Goal: Book appointment/travel/reservation

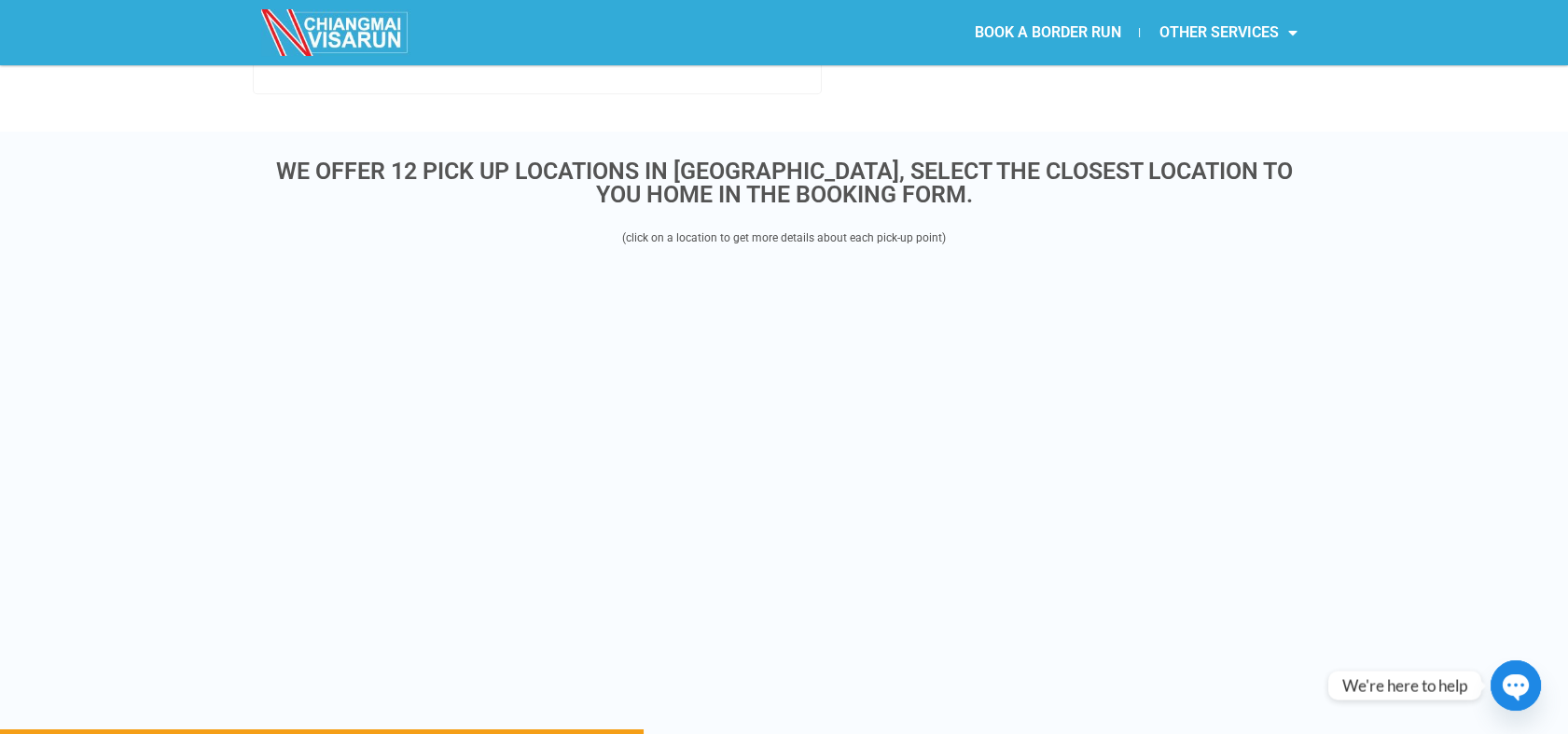
scroll to position [3525, 0]
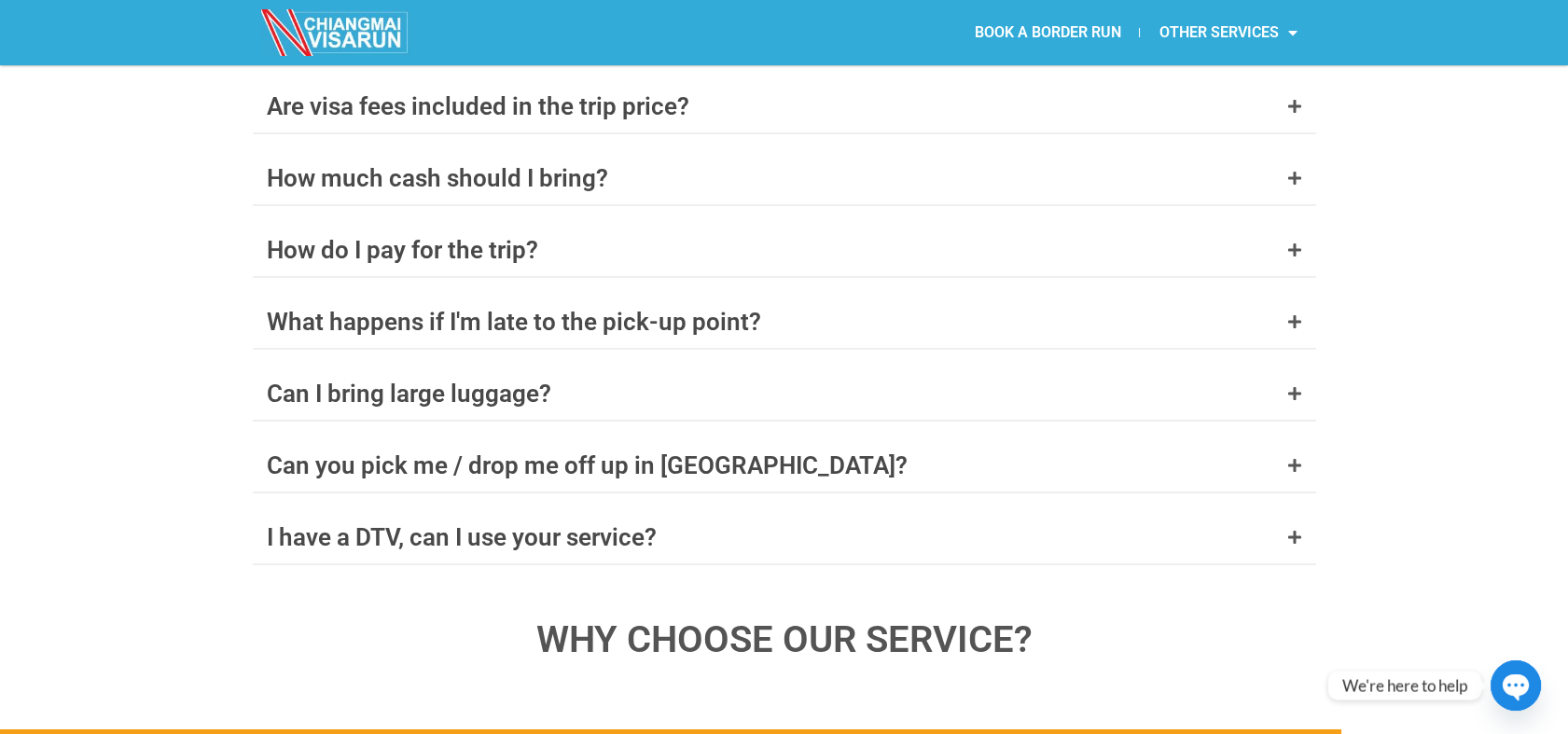
scroll to position [6476, 0]
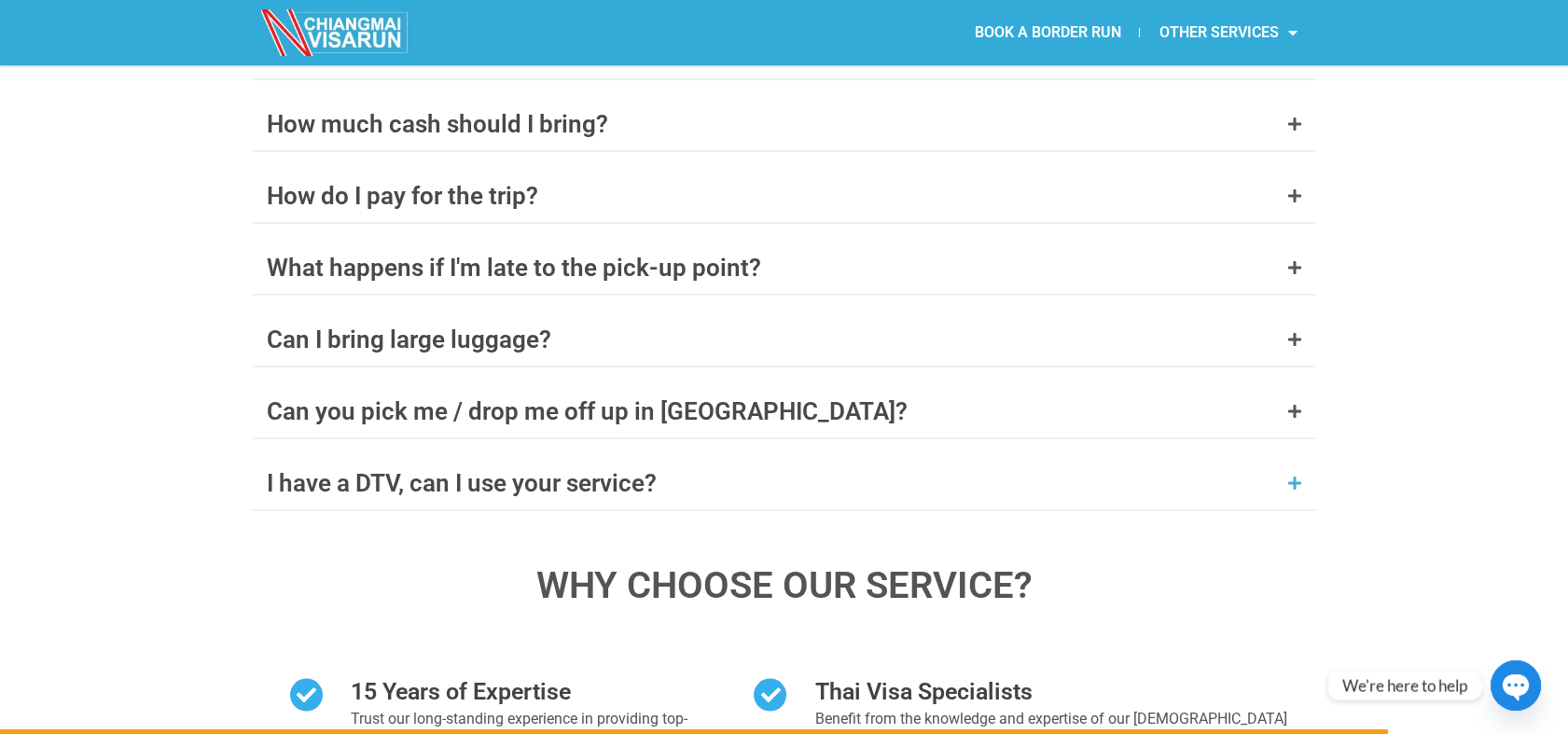
click at [676, 457] on div "I have a DTV, can I use your service?" at bounding box center [784, 483] width 1063 height 52
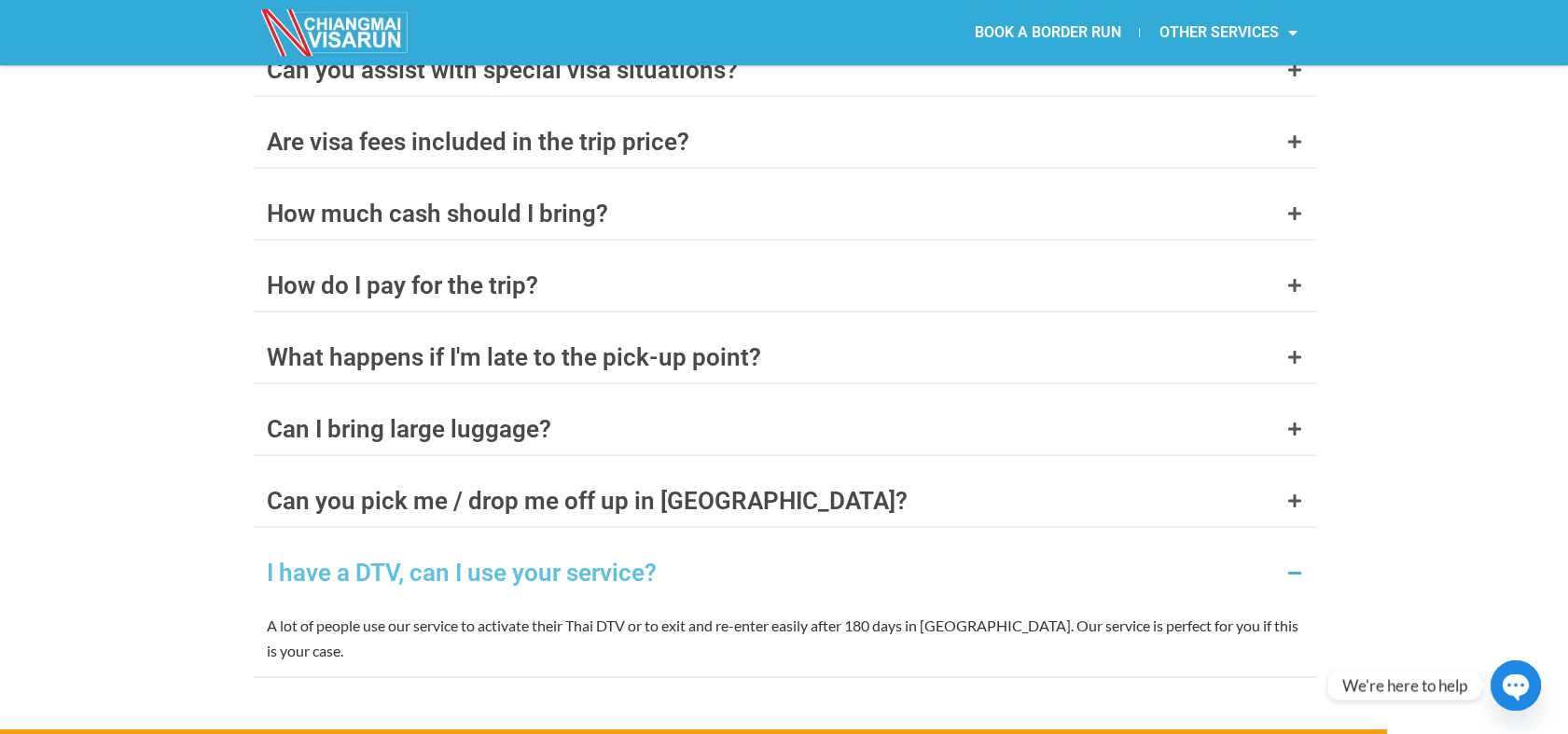
scroll to position [7647, 0]
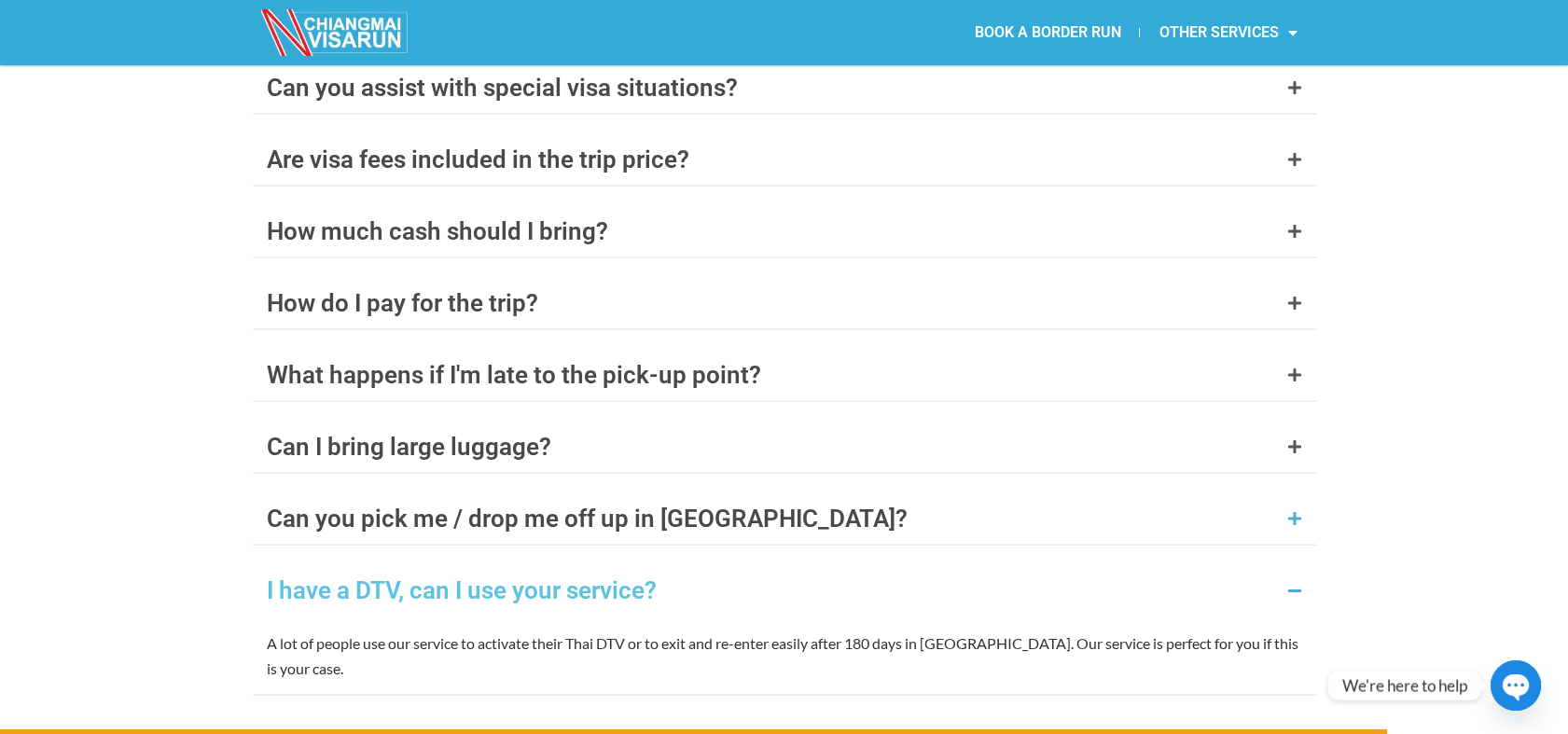
click at [662, 507] on div "Can you pick me / drop me off up in Chiang Rai?" at bounding box center [587, 518] width 641 height 24
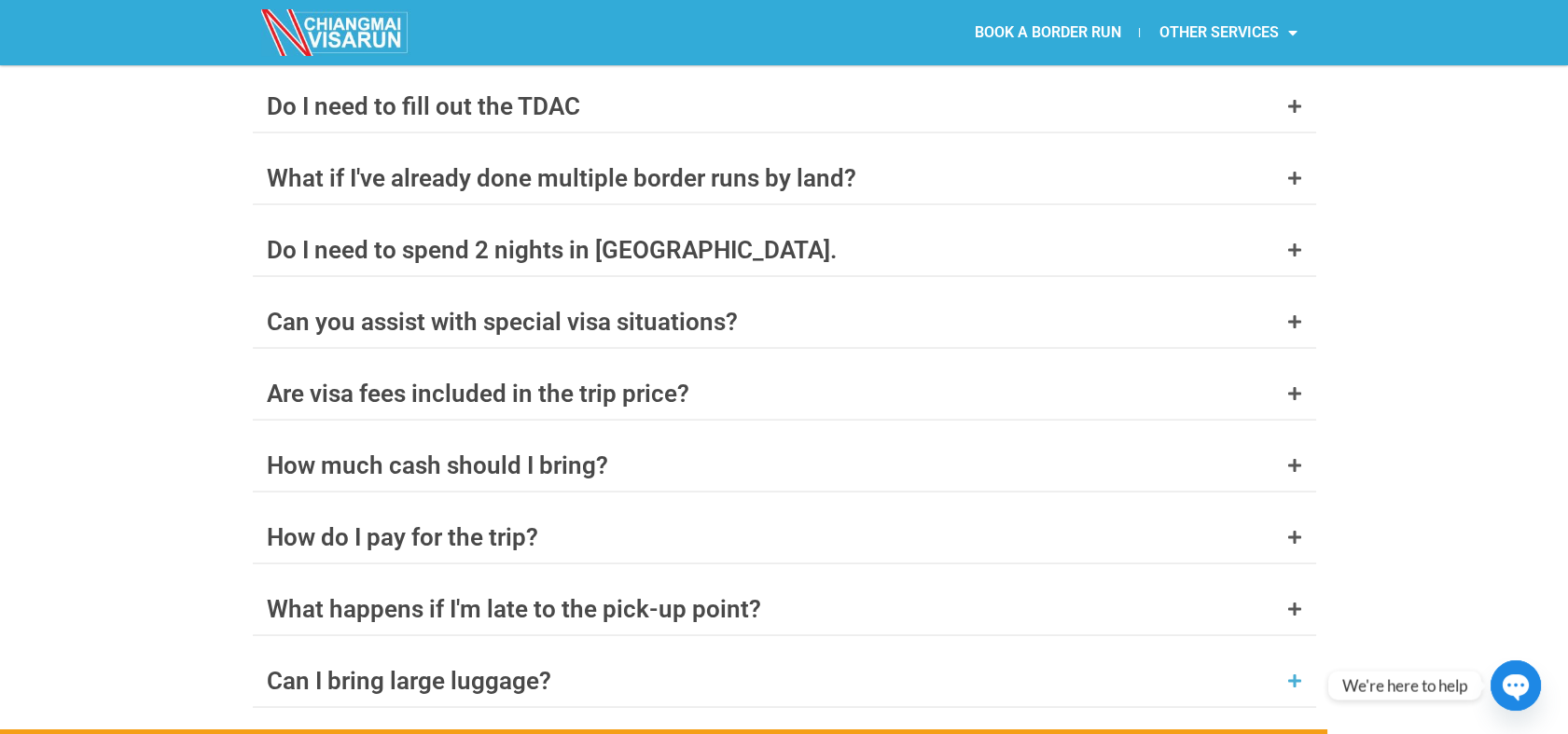
scroll to position [7335, 0]
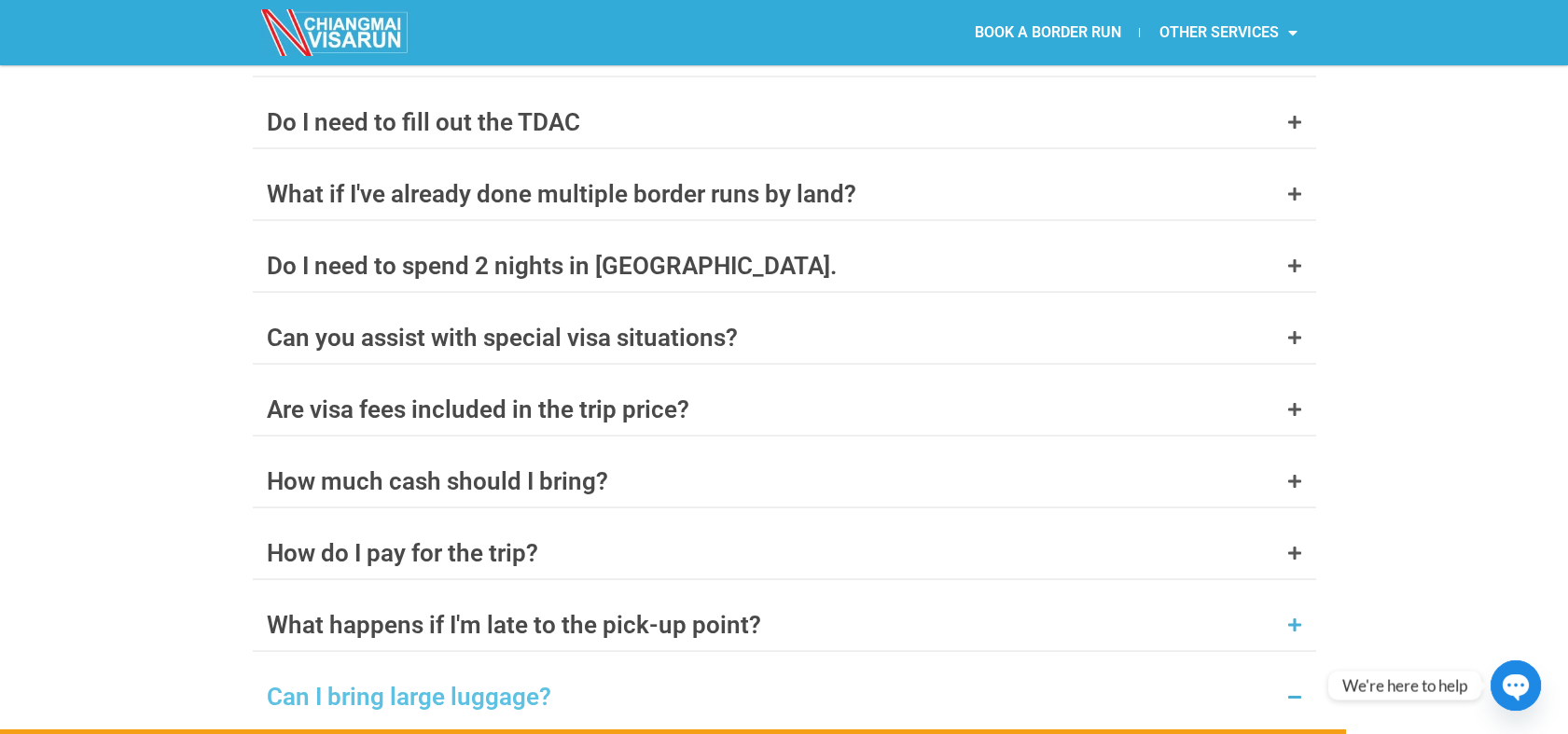
scroll to position [7439, 0]
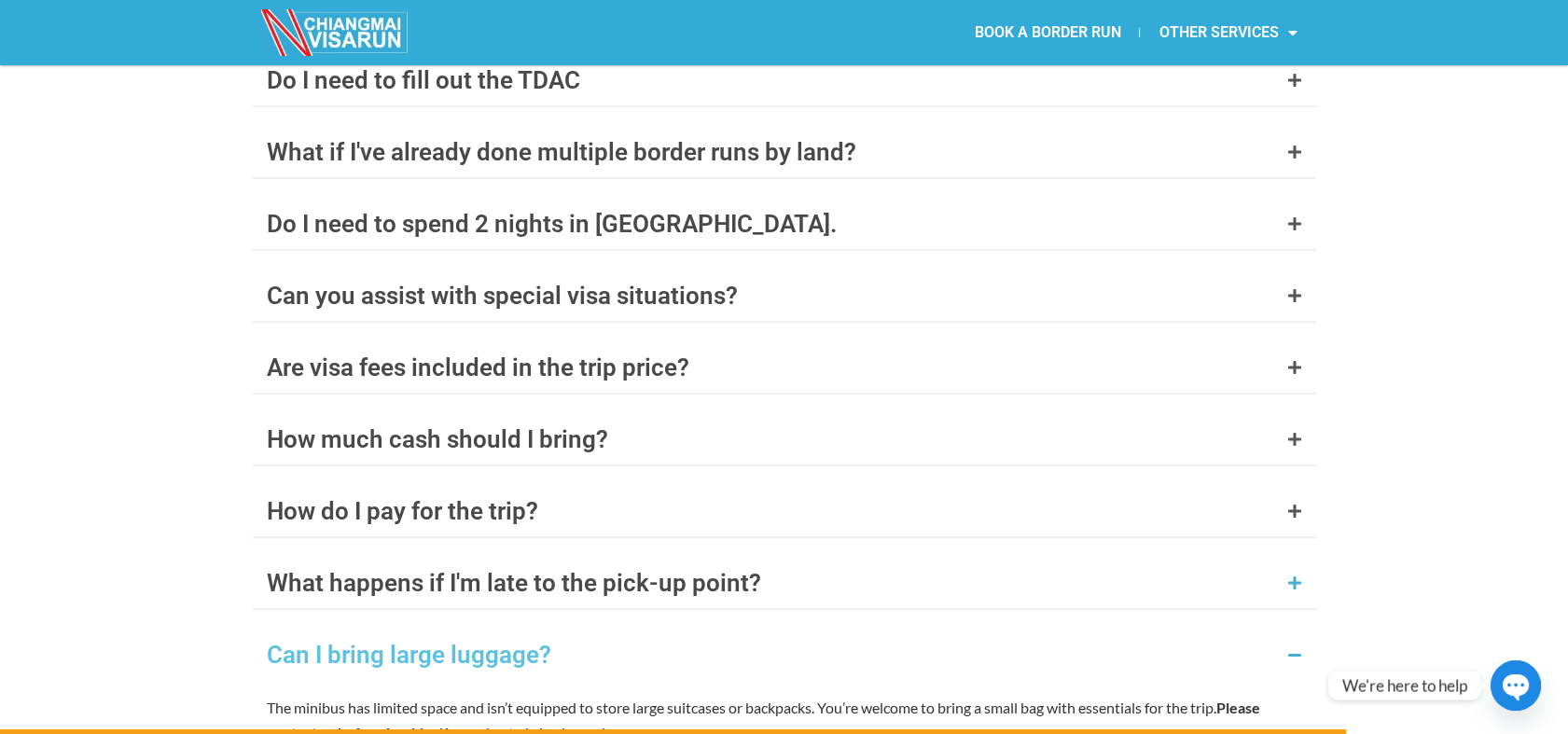
click at [679, 571] on div "What happens if I'm late to the pick-up point?" at bounding box center [513, 582] width 494 height 24
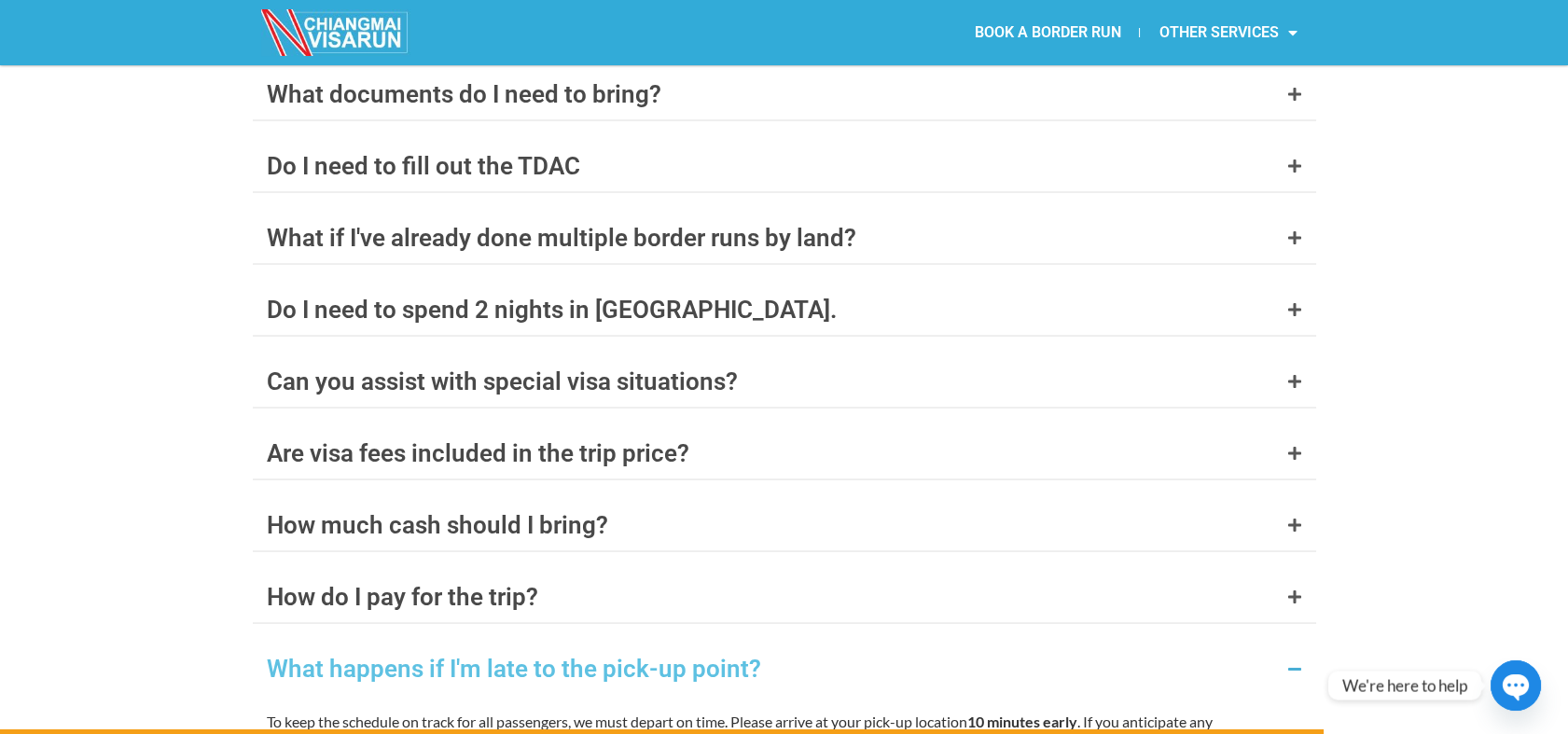
scroll to position [7335, 0]
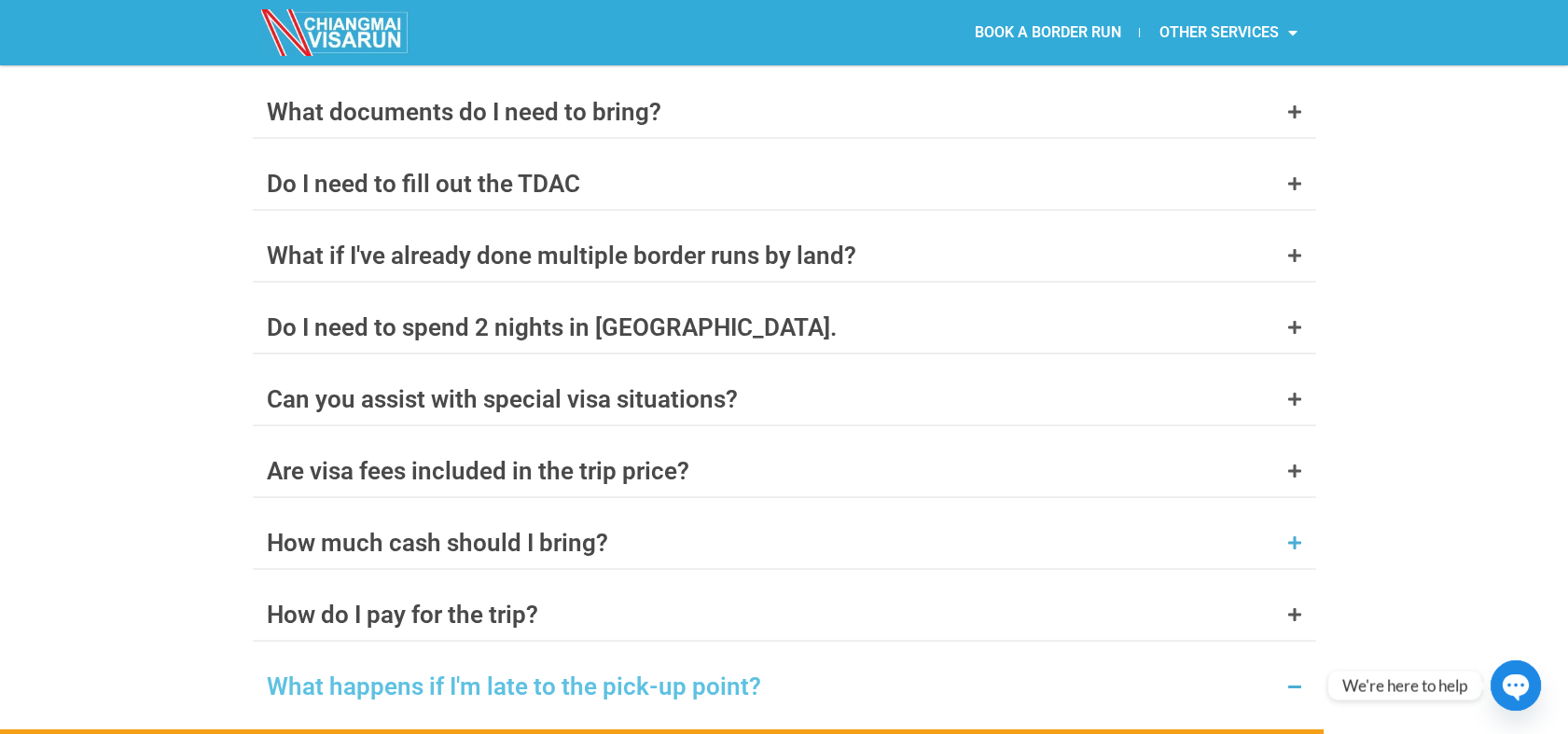
click at [691, 516] on div "How much cash should I bring?" at bounding box center [784, 542] width 1063 height 52
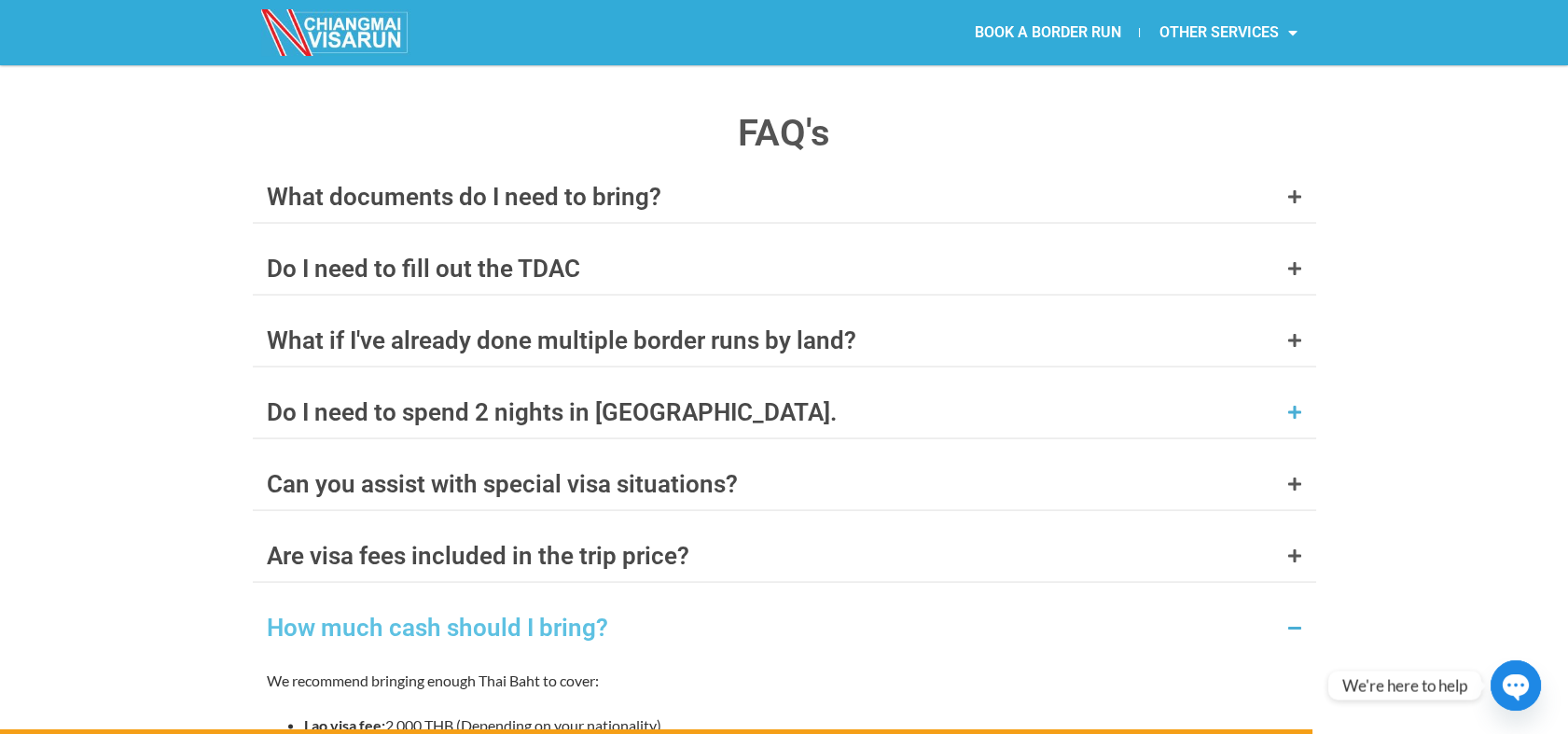
scroll to position [7233, 0]
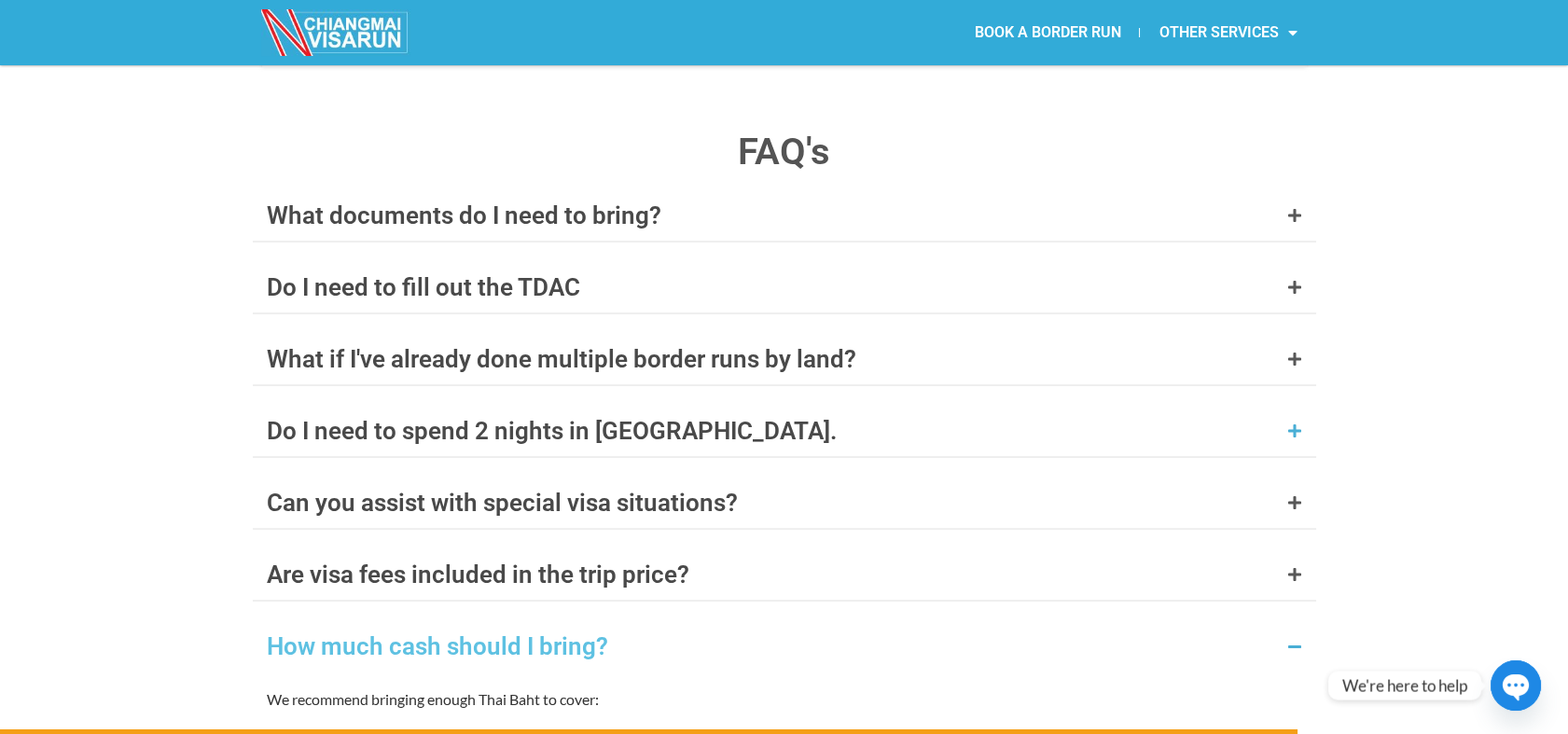
click at [675, 405] on div "Do I need to spend 2 nights in [GEOGRAPHIC_DATA]." at bounding box center [784, 431] width 1063 height 52
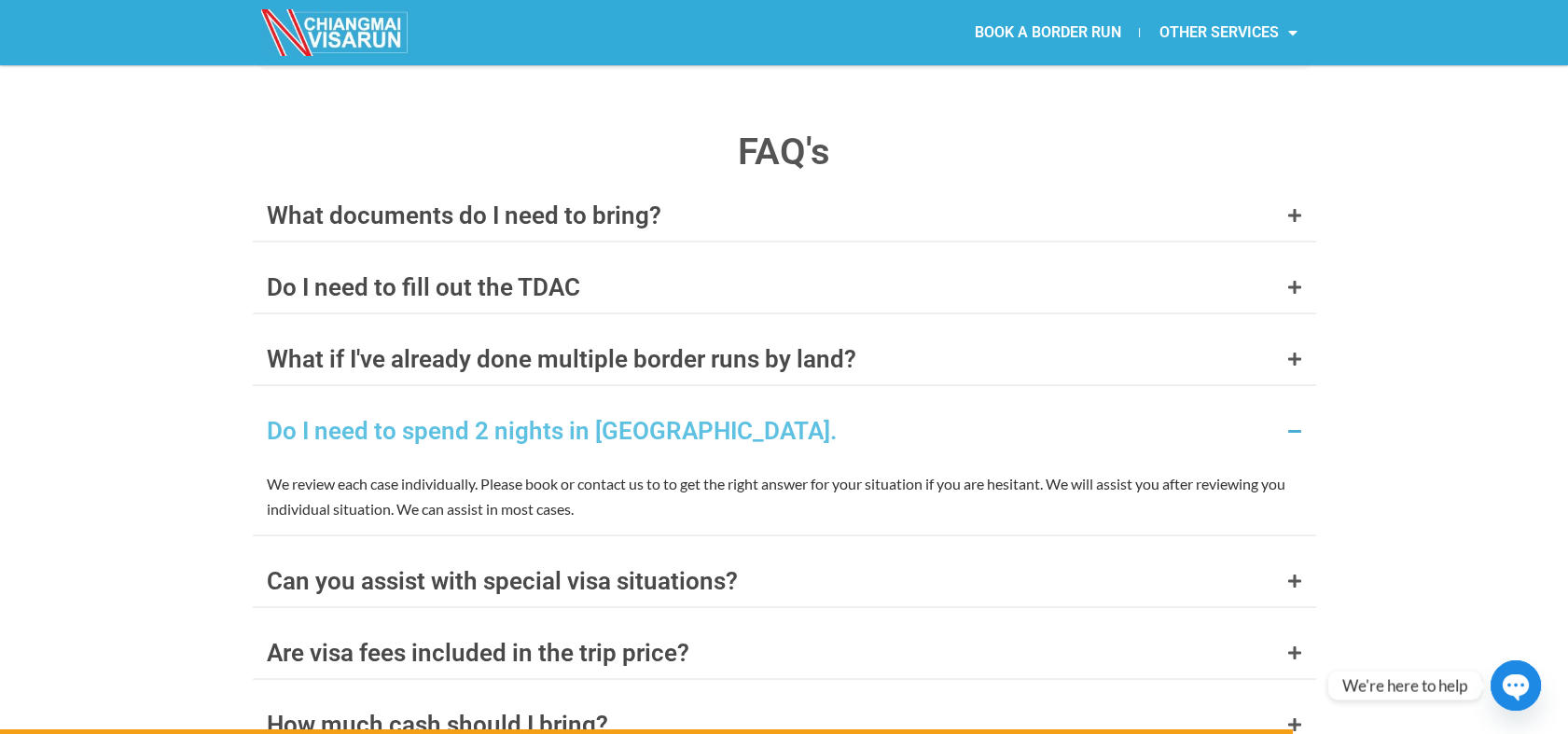
scroll to position [7129, 0]
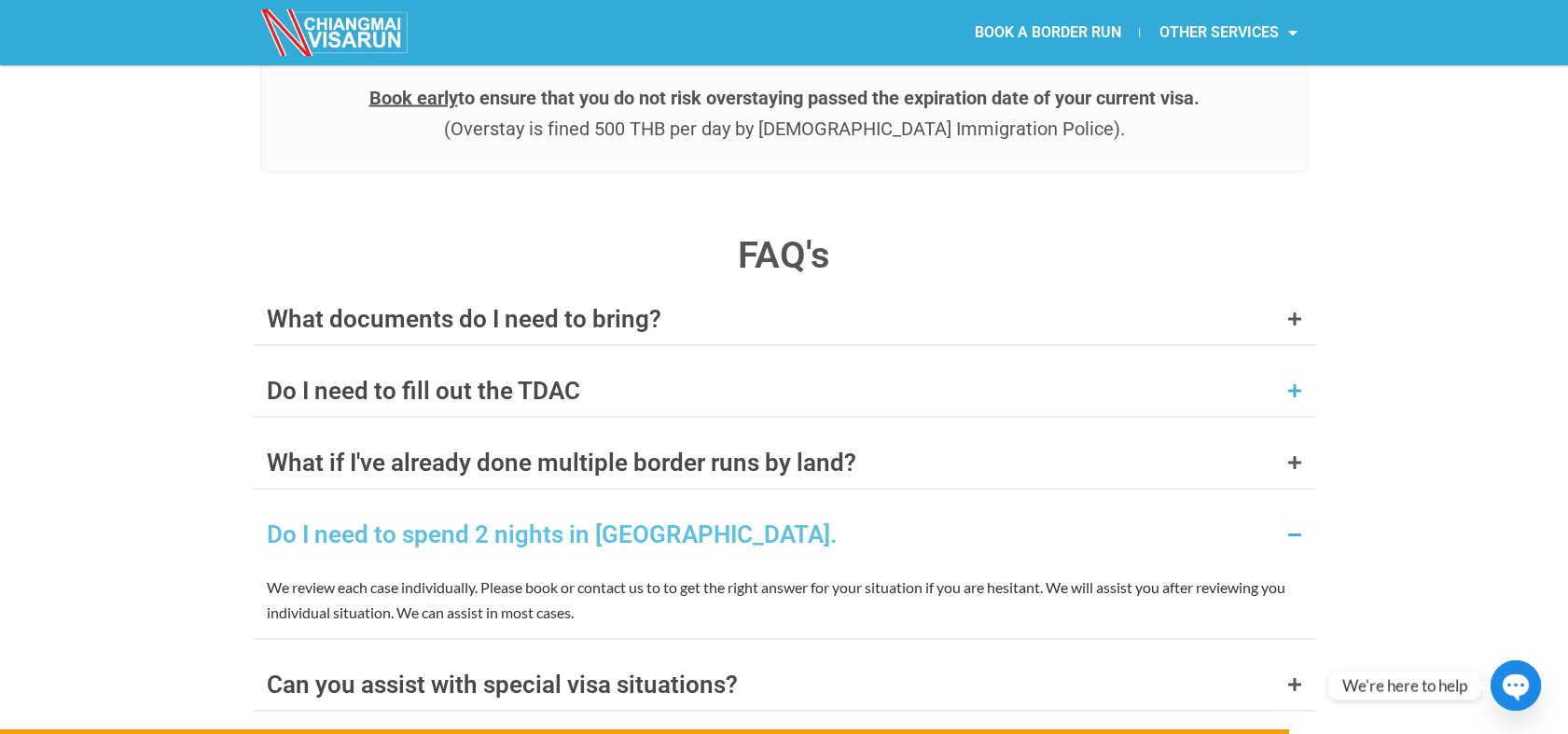
click at [697, 365] on div "Do I need to fill out the TDAC" at bounding box center [784, 391] width 1063 height 52
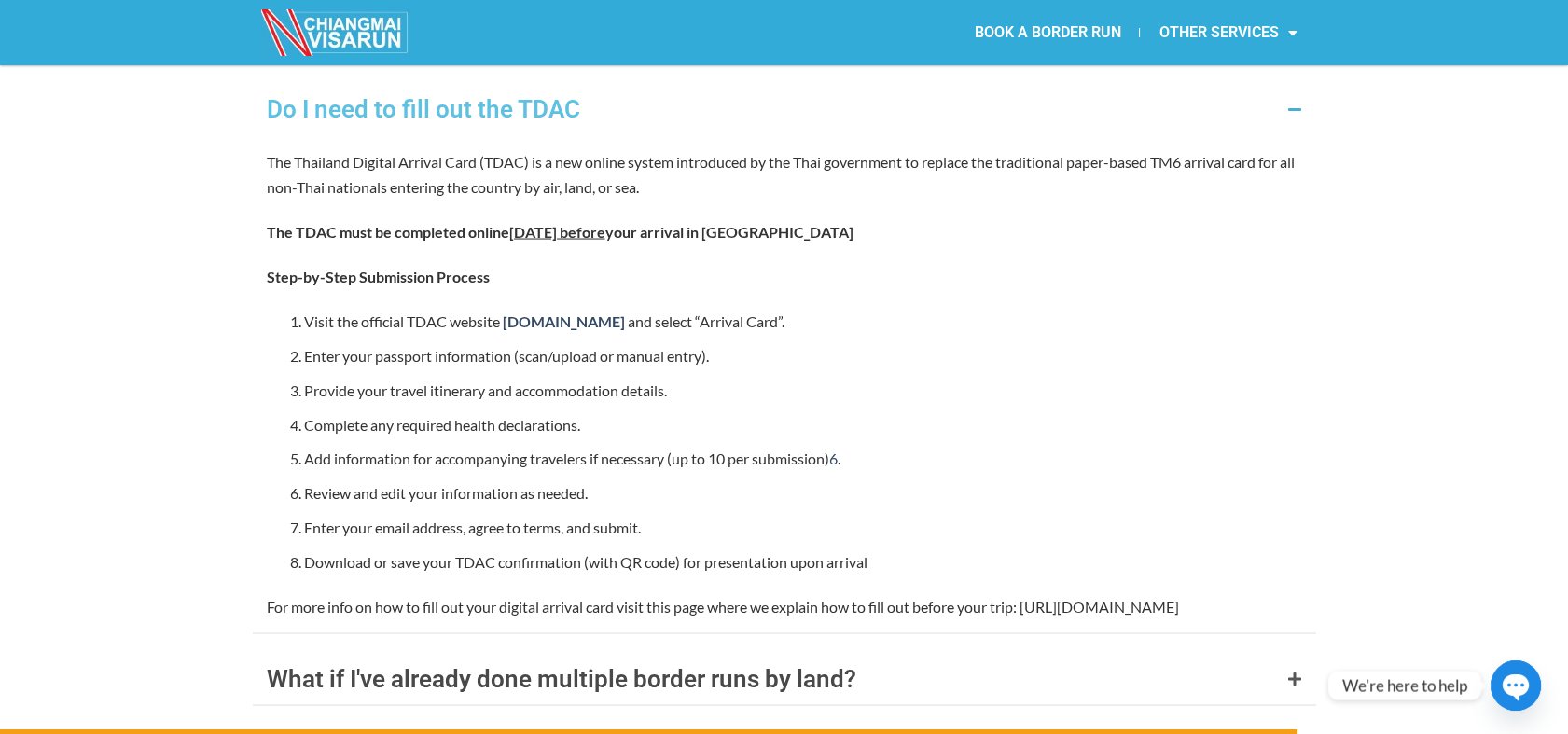
scroll to position [7542, 0]
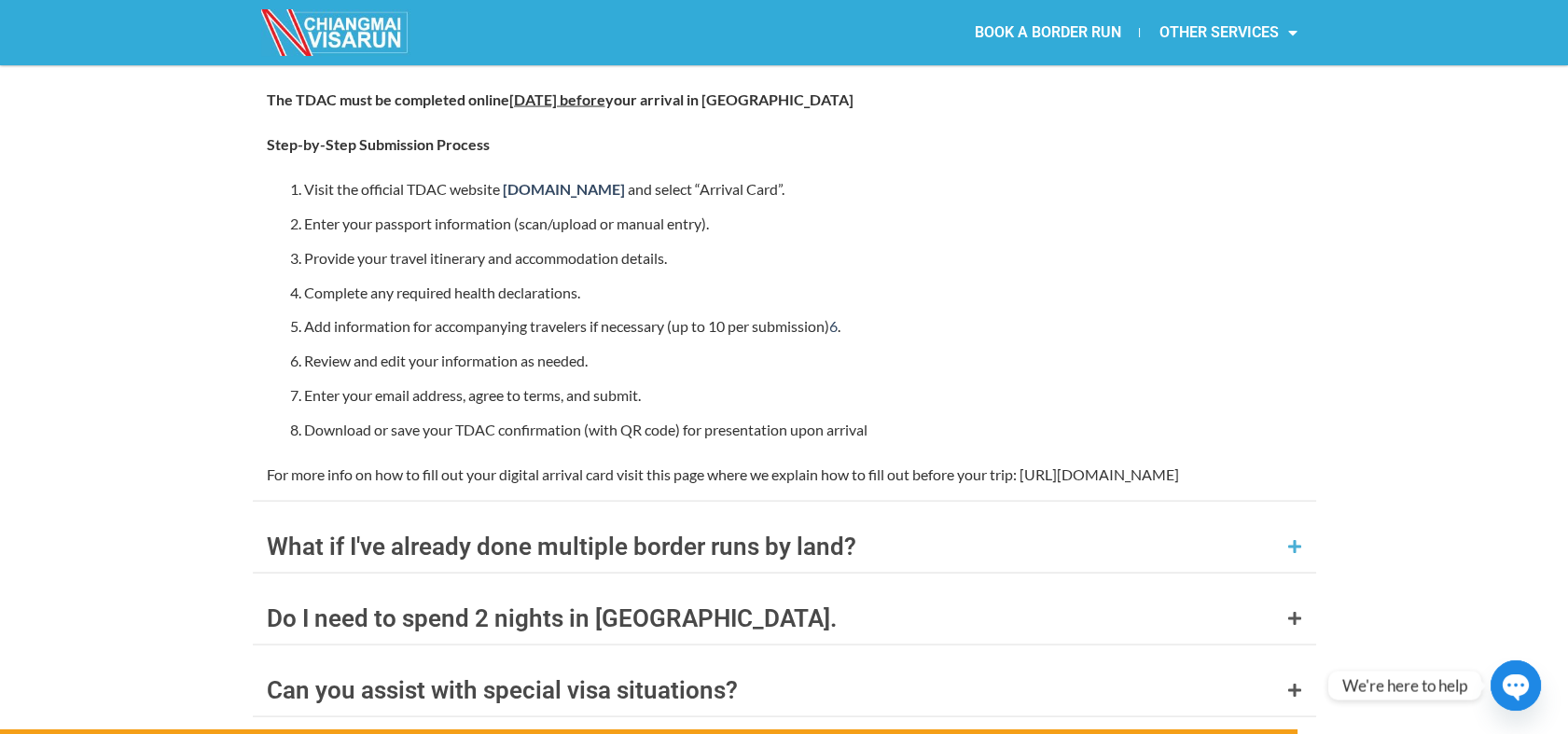
click at [496, 520] on div "What if I've already done multiple border runs by land?" at bounding box center [784, 546] width 1063 height 52
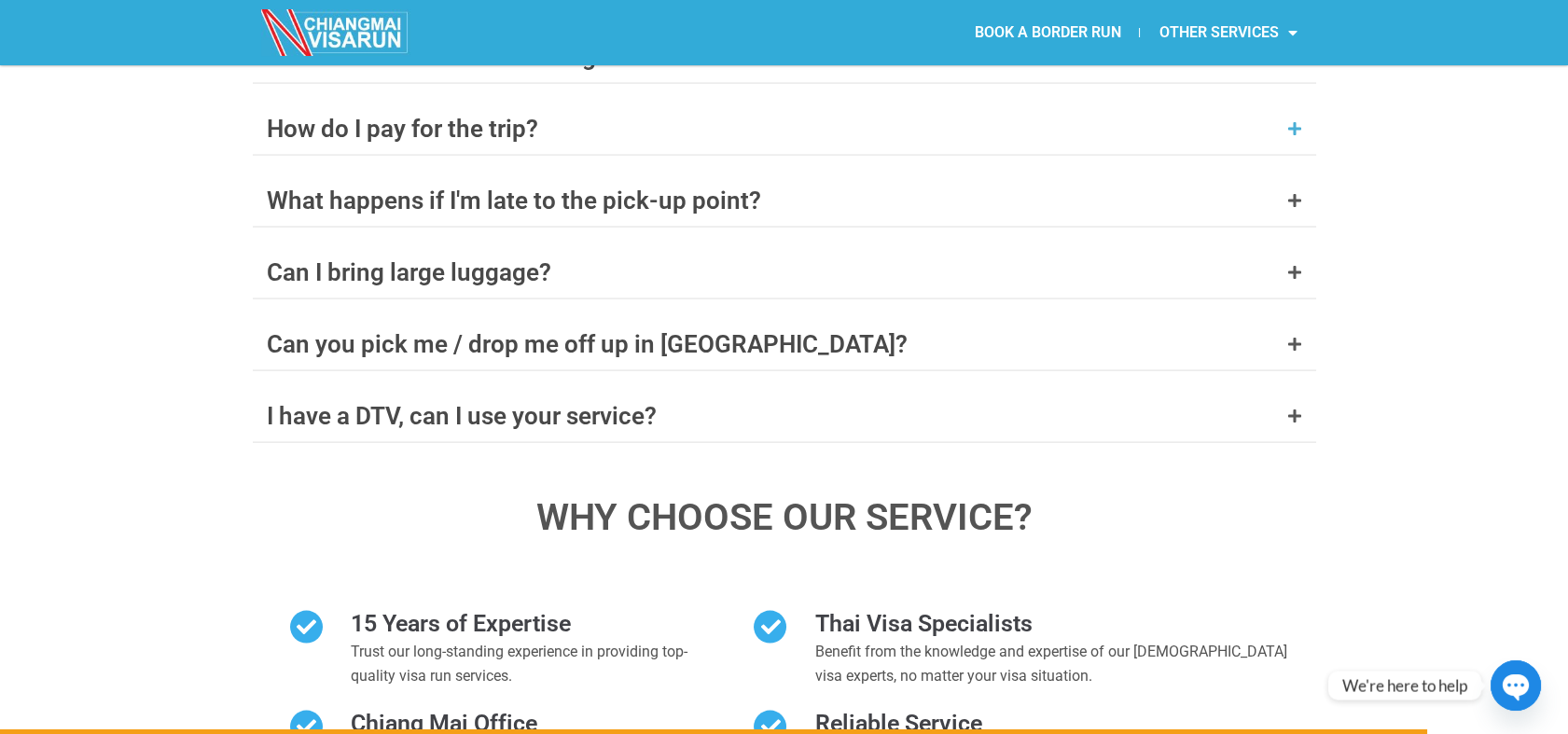
scroll to position [7891, 0]
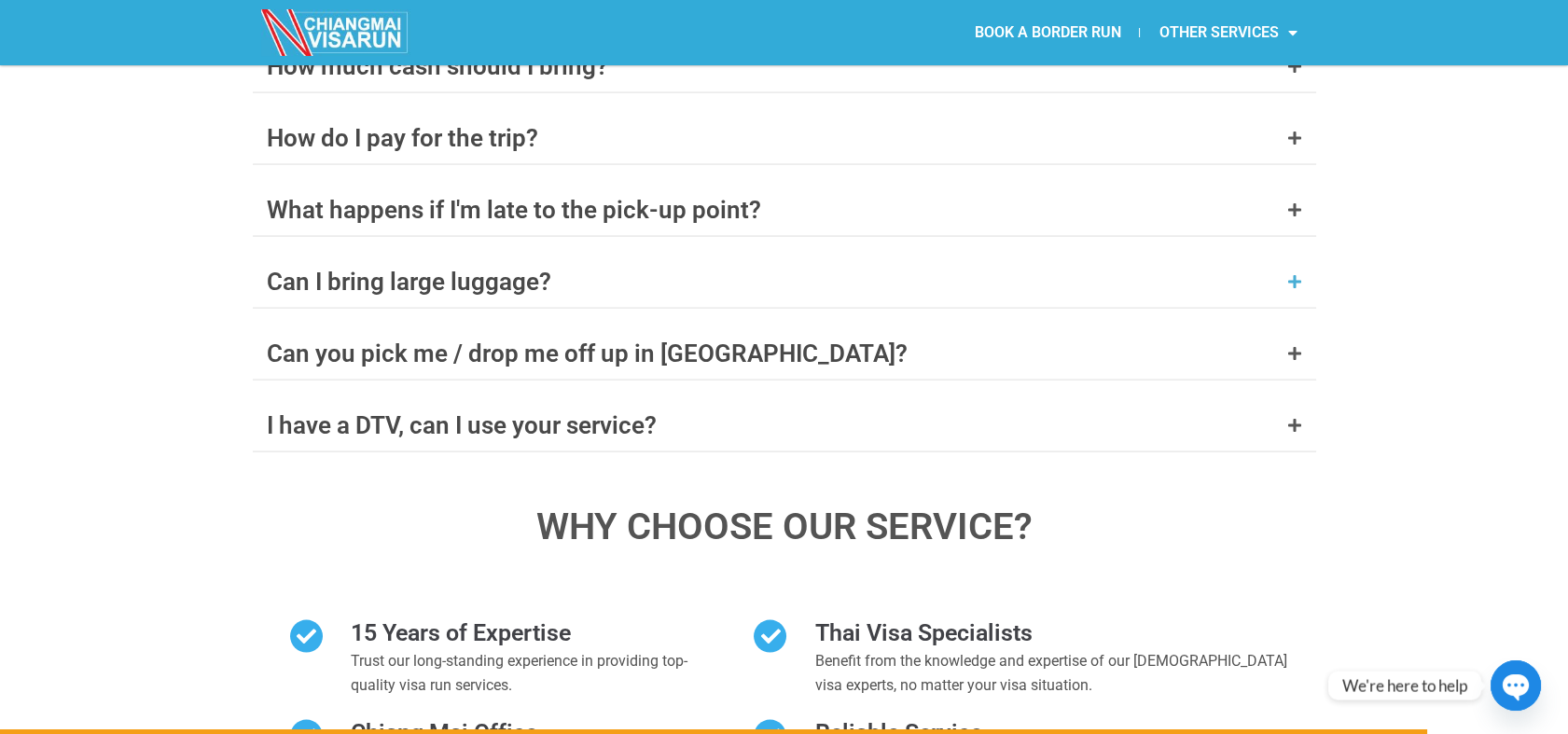
click at [566, 255] on div "Can I bring large luggage? The minibus has limited space and isn’t equipped to …" at bounding box center [784, 281] width 1063 height 53
click at [582, 414] on div "I have a DTV, can I use your service?" at bounding box center [462, 425] width 390 height 24
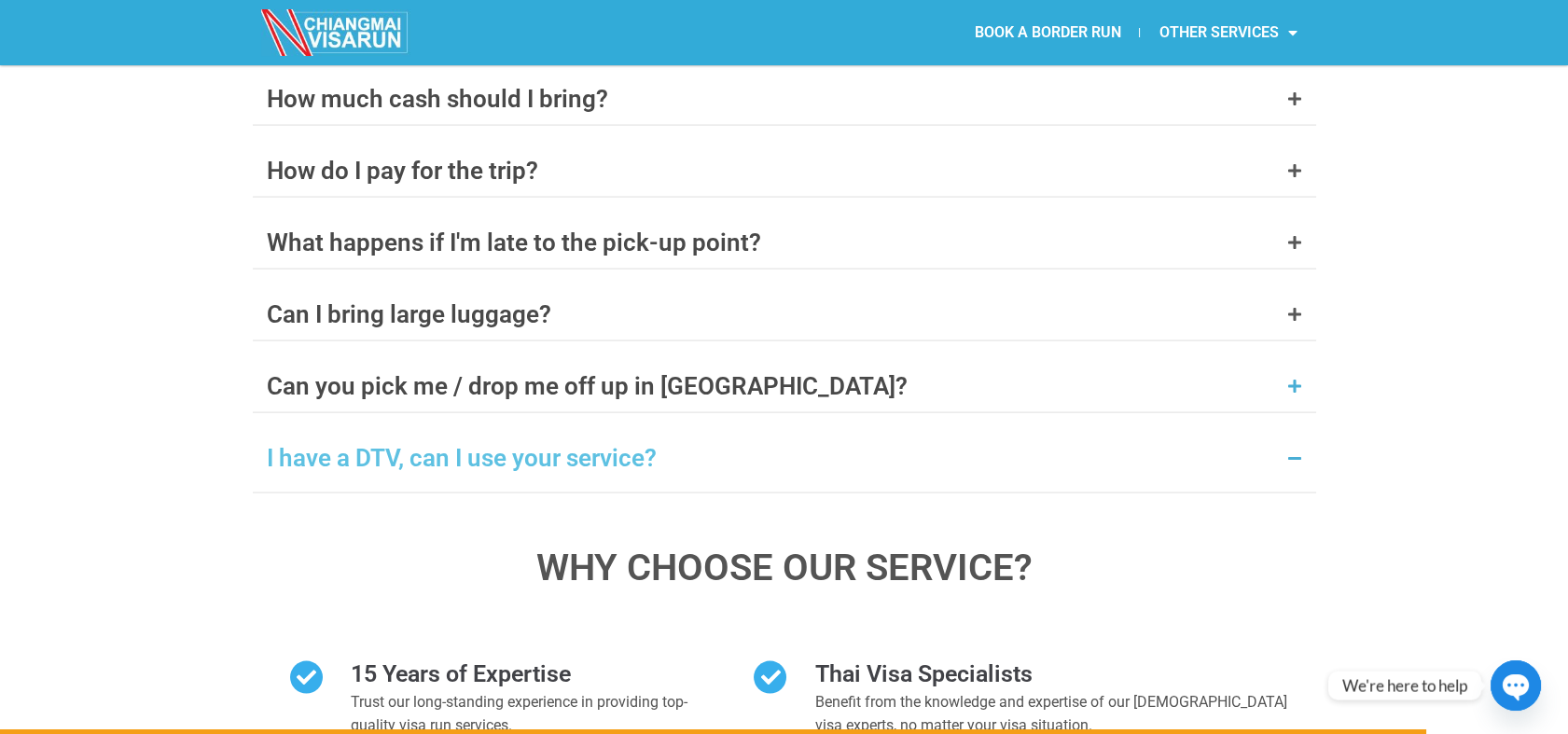
scroll to position [7811, 0]
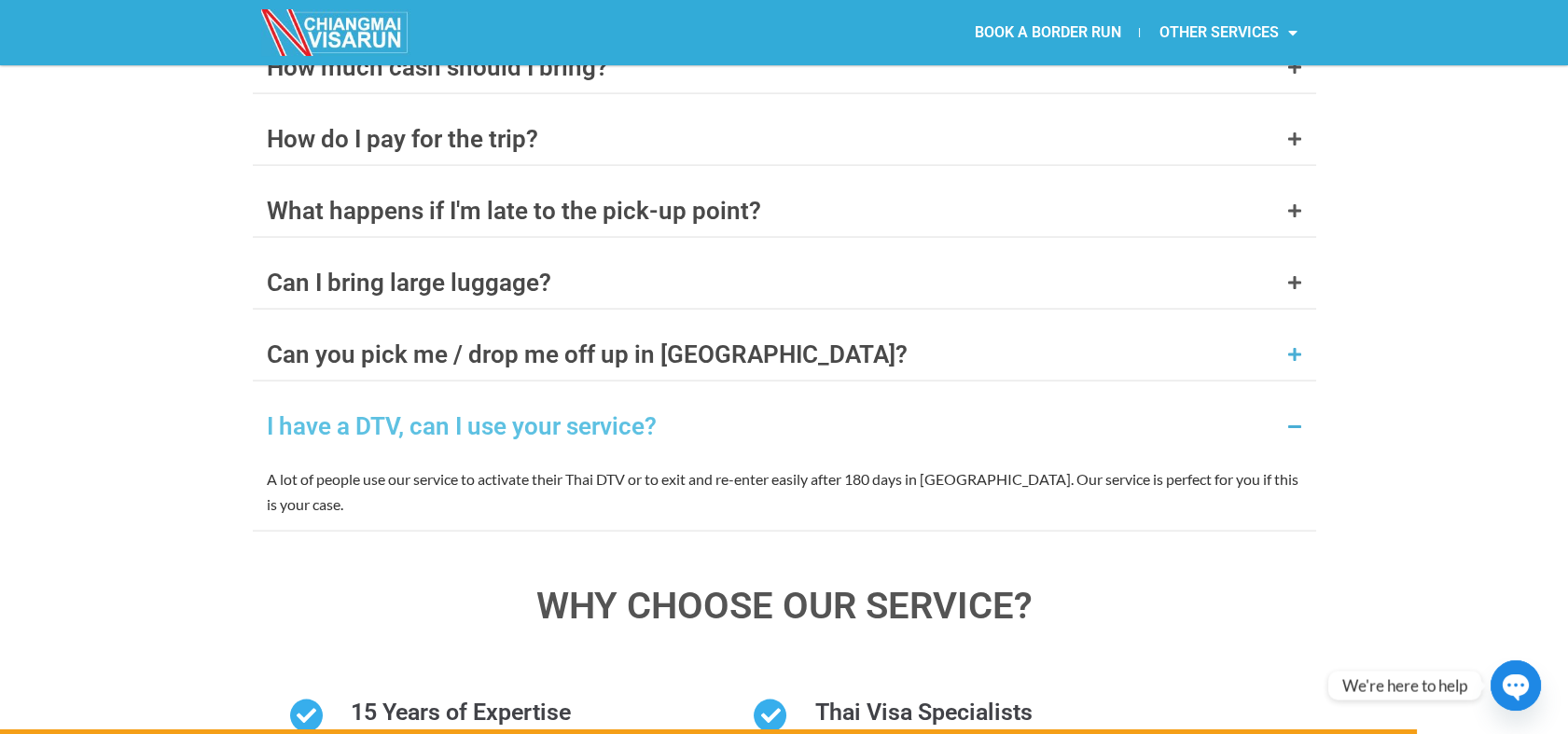
click at [594, 343] on div "Can you pick me / drop me off up in [GEOGRAPHIC_DATA]?" at bounding box center [587, 354] width 641 height 24
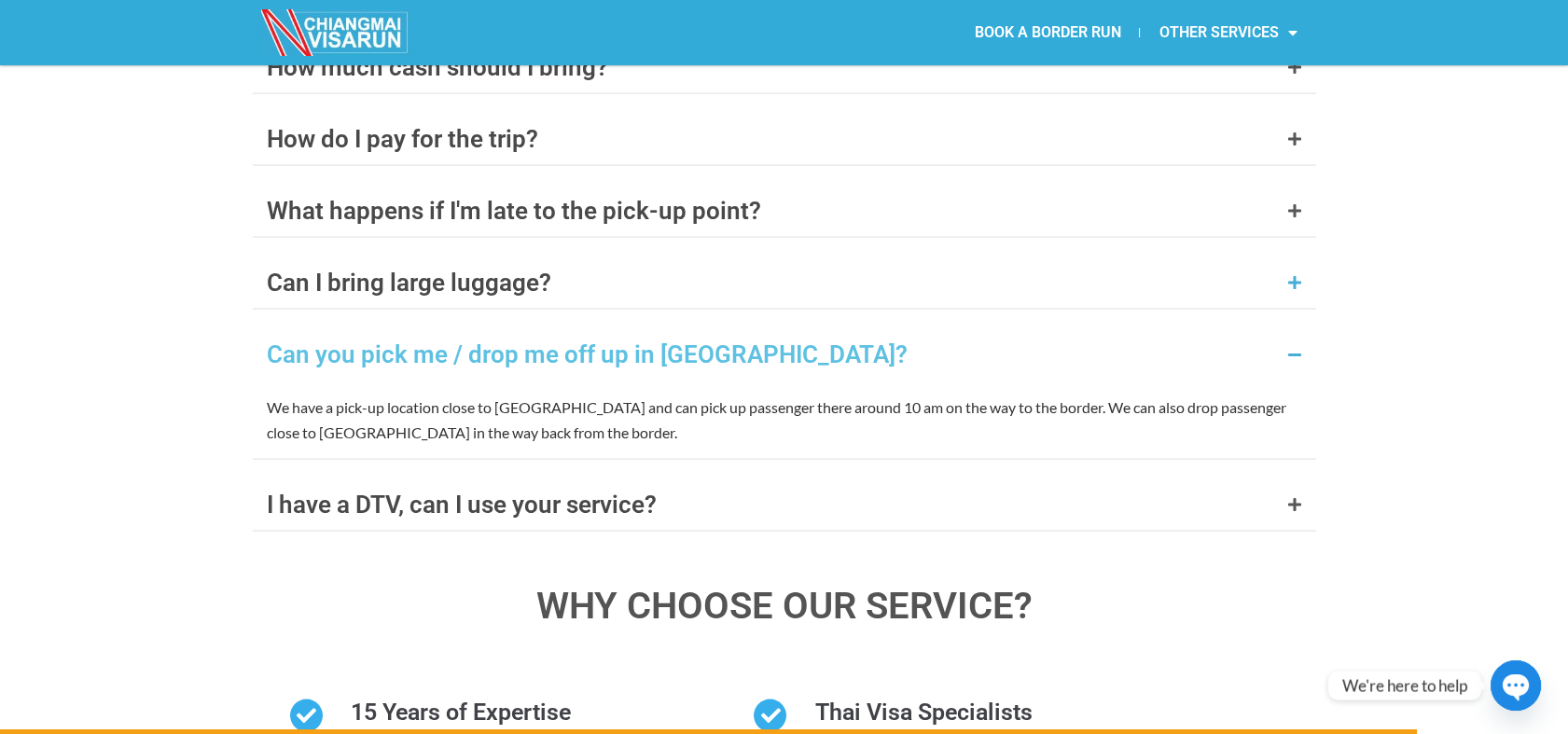
click at [606, 256] on div "Can I bring large luggage?" at bounding box center [784, 282] width 1063 height 52
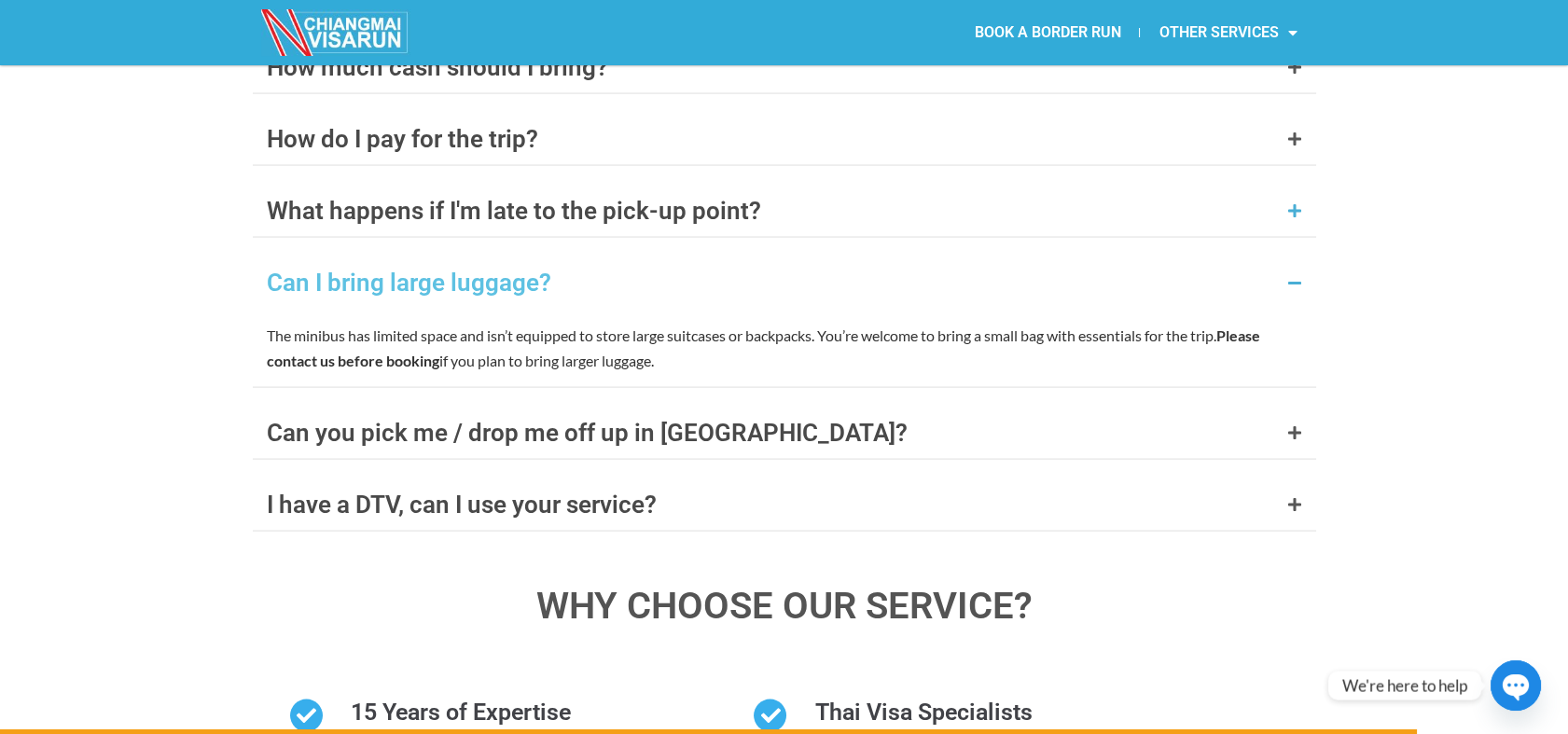
click at [617, 199] on div "What happens if I'm late to the pick-up point?" at bounding box center [513, 210] width 494 height 24
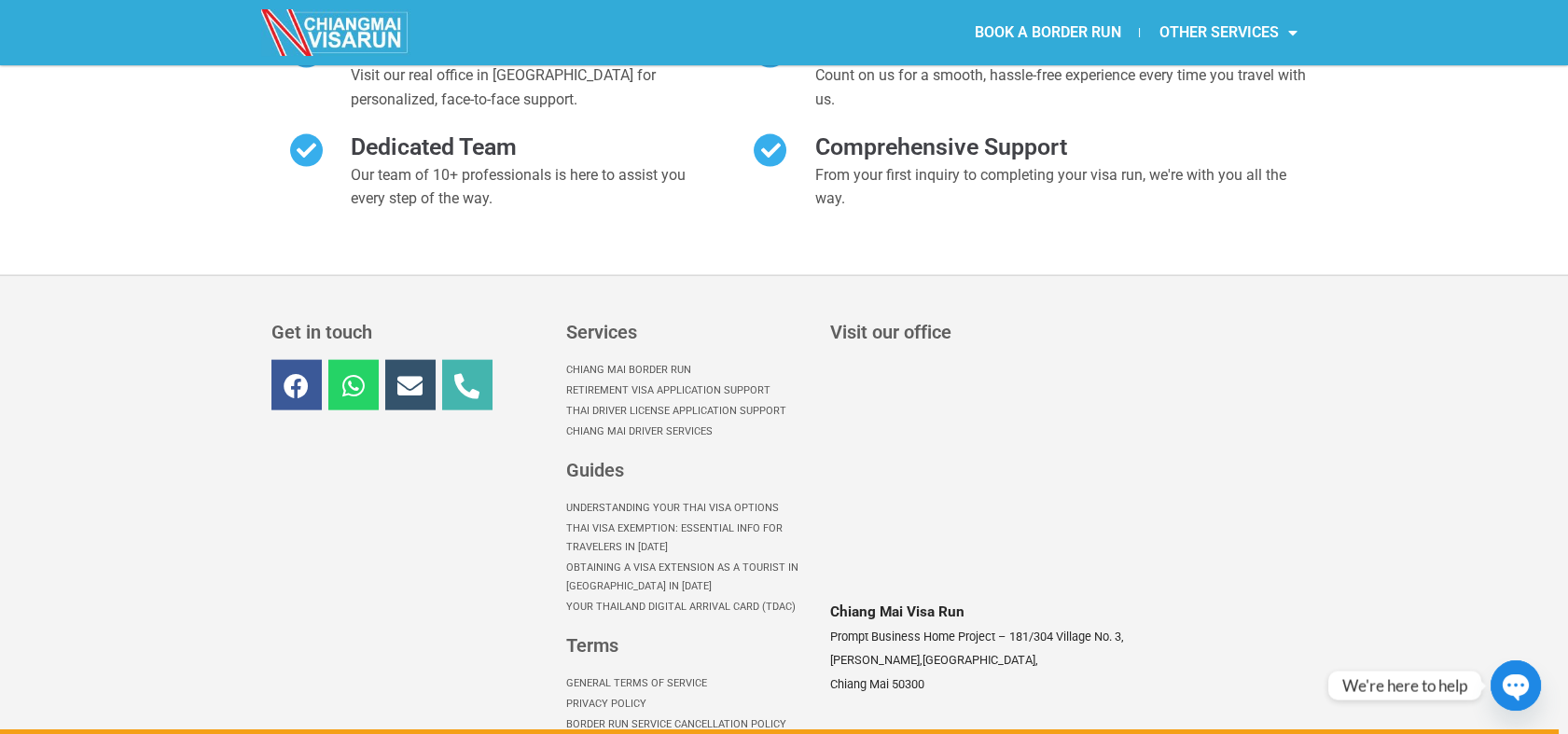
scroll to position [8640, 0]
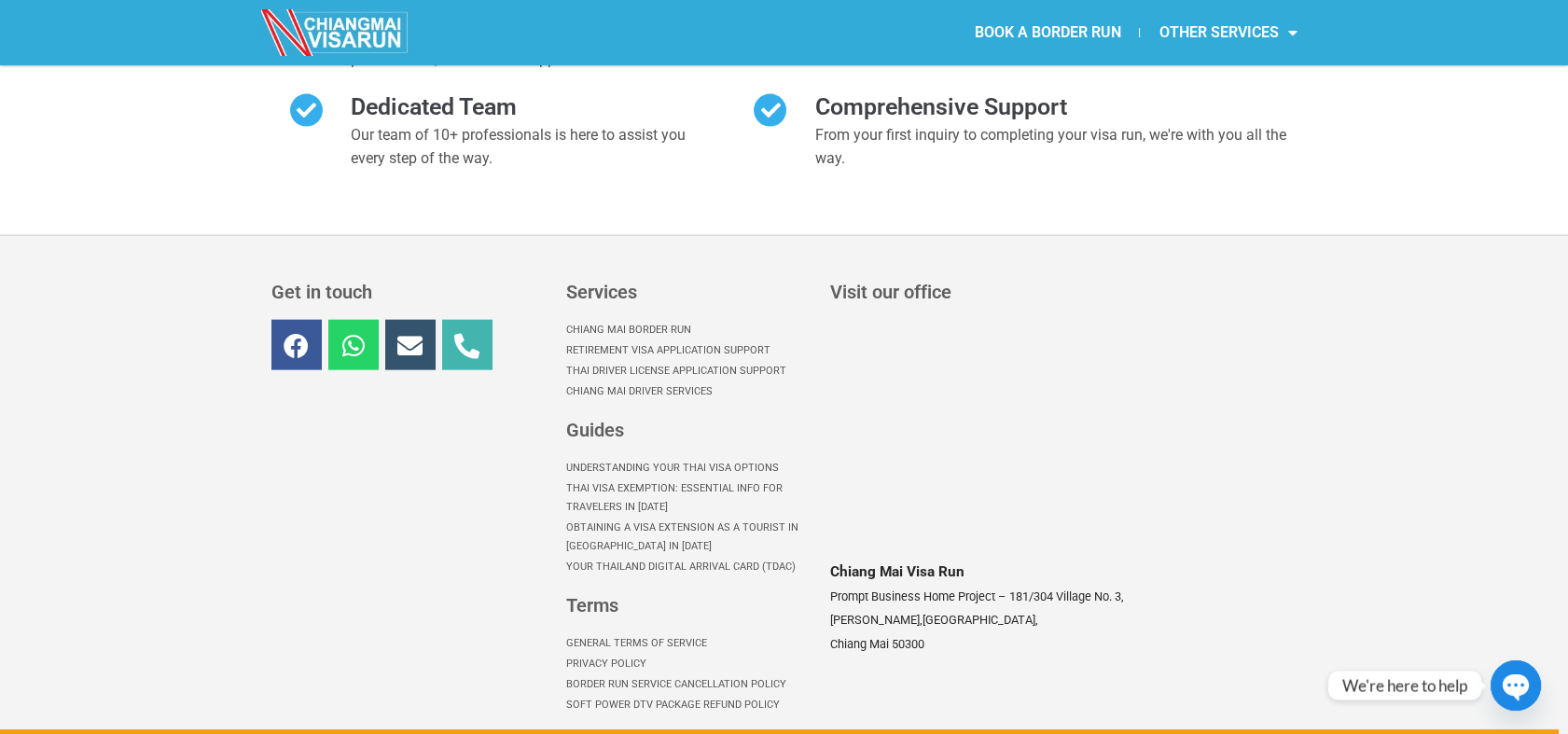
click at [617, 633] on link "General Terms of Service" at bounding box center [689, 643] width 246 height 20
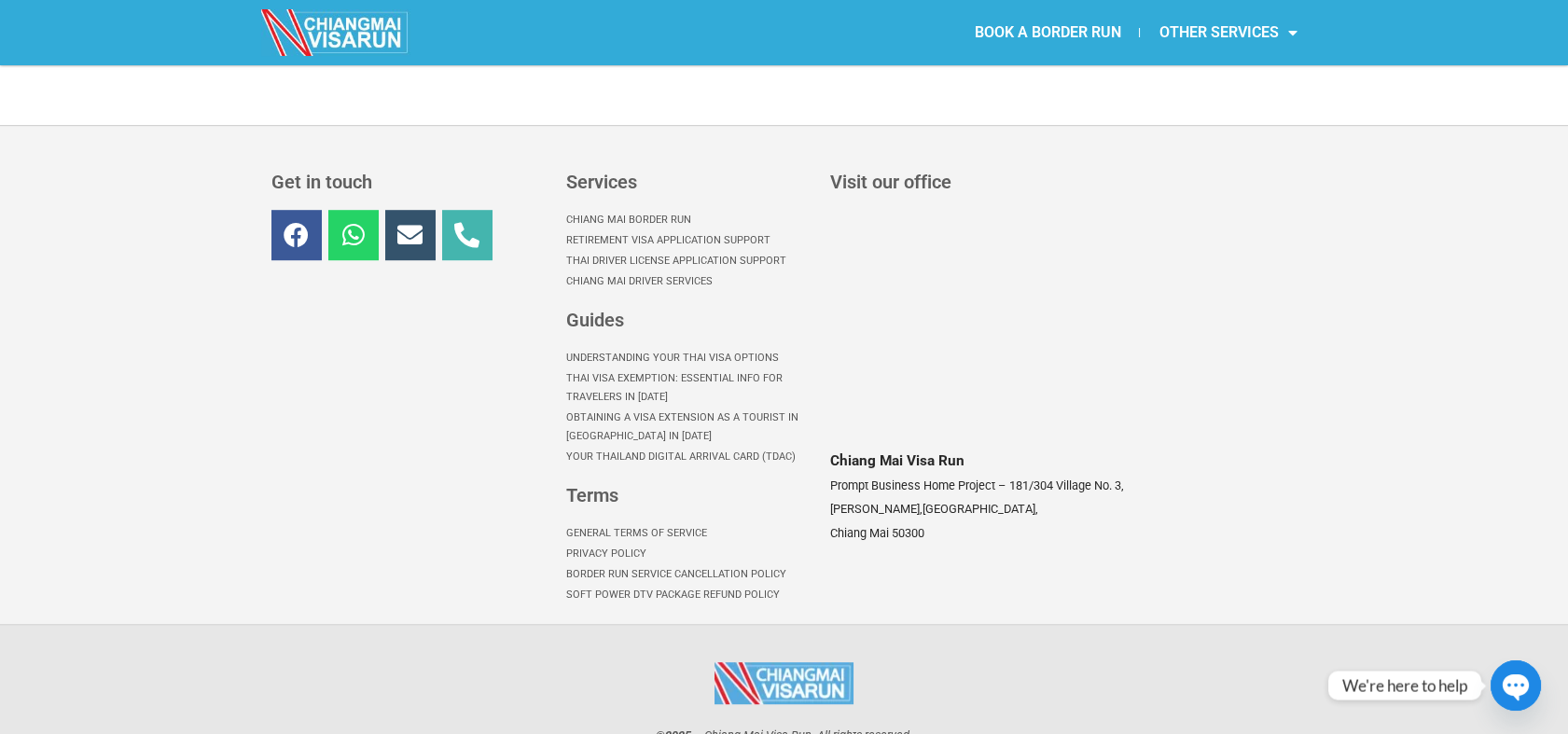
scroll to position [2529, 0]
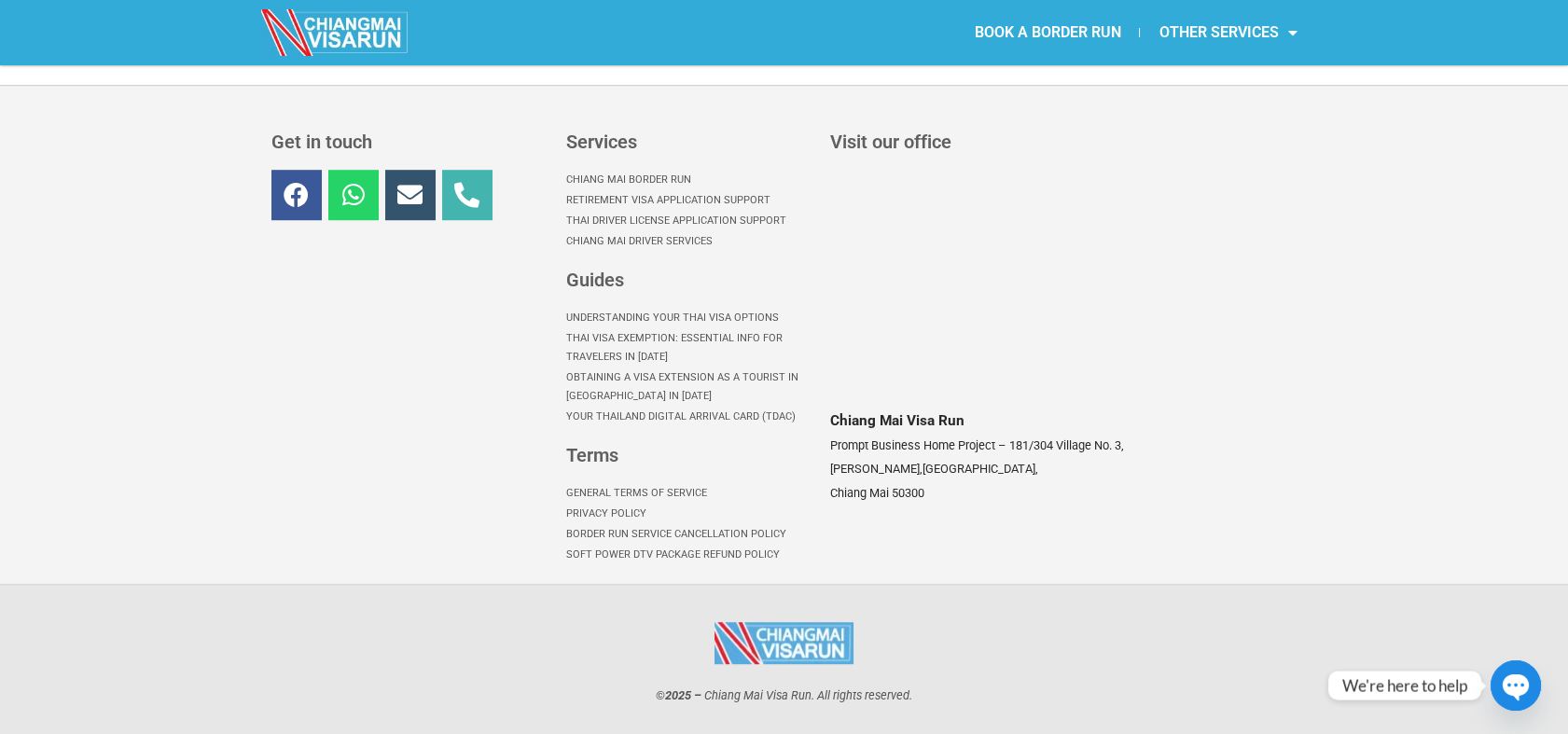
click at [616, 511] on link "Privacy Policy" at bounding box center [689, 513] width 246 height 20
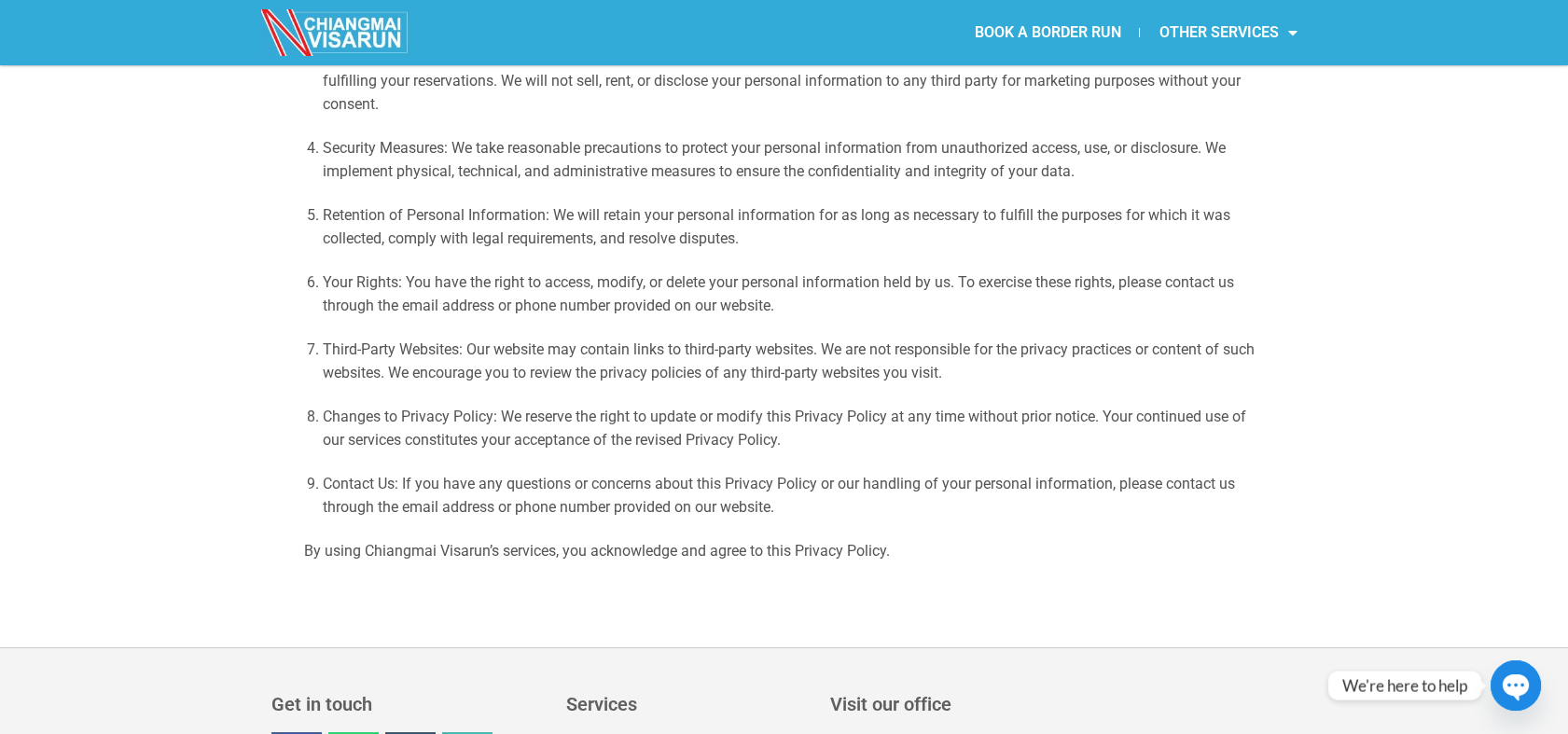
scroll to position [933, 0]
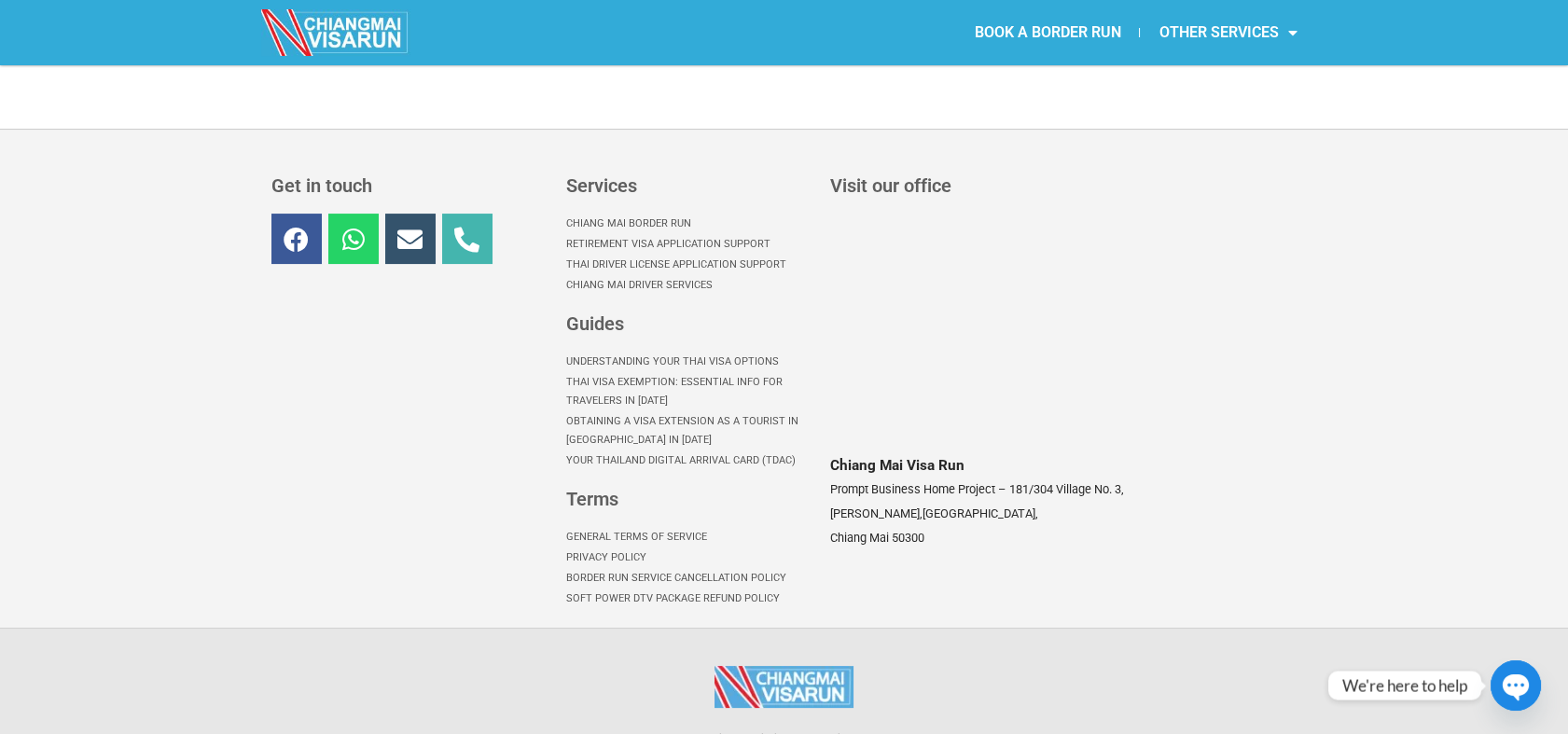
click at [677, 577] on link "Border Run Service Cancellation Policy" at bounding box center [689, 578] width 246 height 20
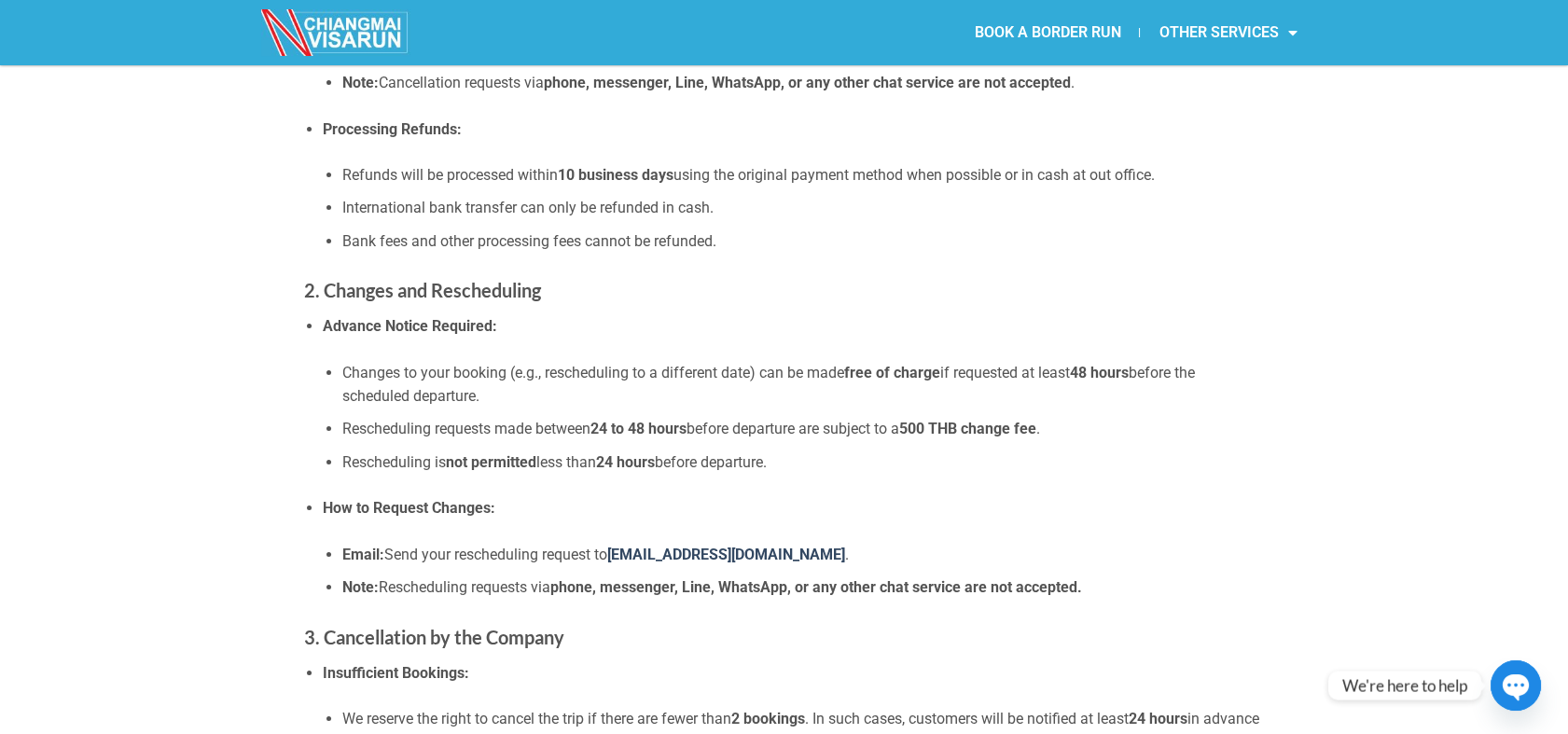
scroll to position [517, 0]
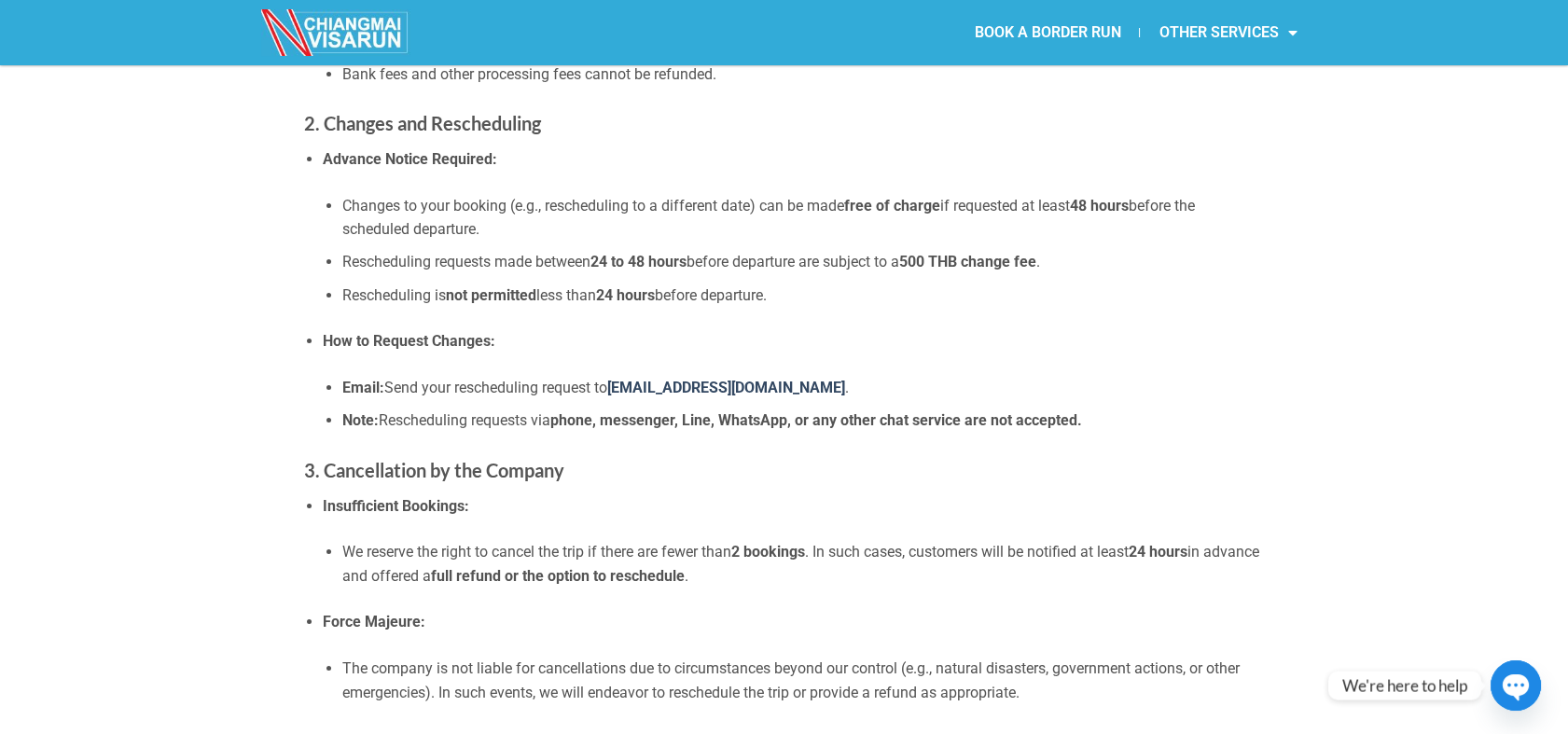
click at [533, 546] on li "We reserve the right to cancel the trip if there are fewer than 2 bookings . In…" at bounding box center [803, 564] width 921 height 48
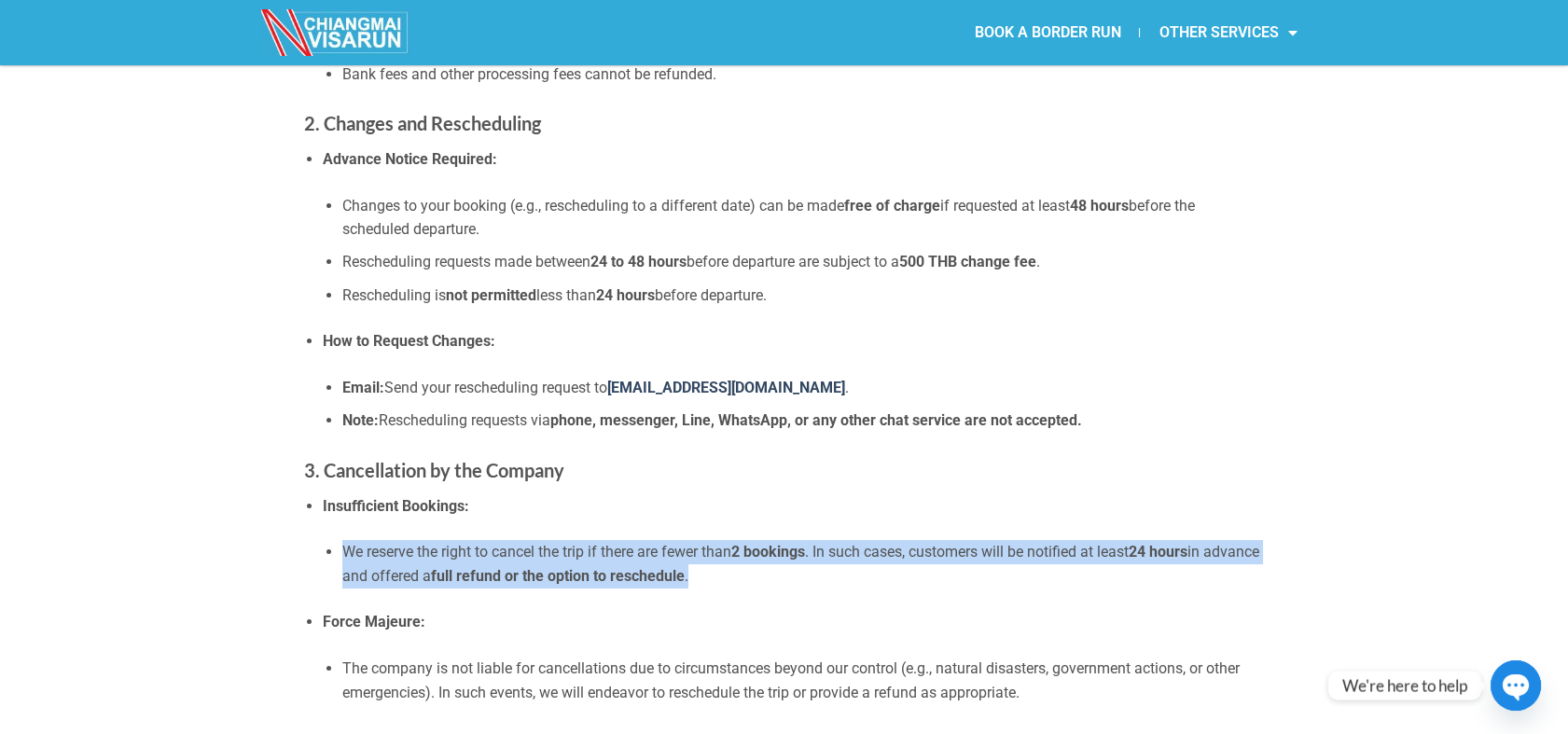
click at [533, 546] on li "We reserve the right to cancel the trip if there are fewer than 2 bookings . In…" at bounding box center [803, 564] width 921 height 48
copy li "We reserve the right to cancel the trip if there are fewer than 2 bookings . In…"
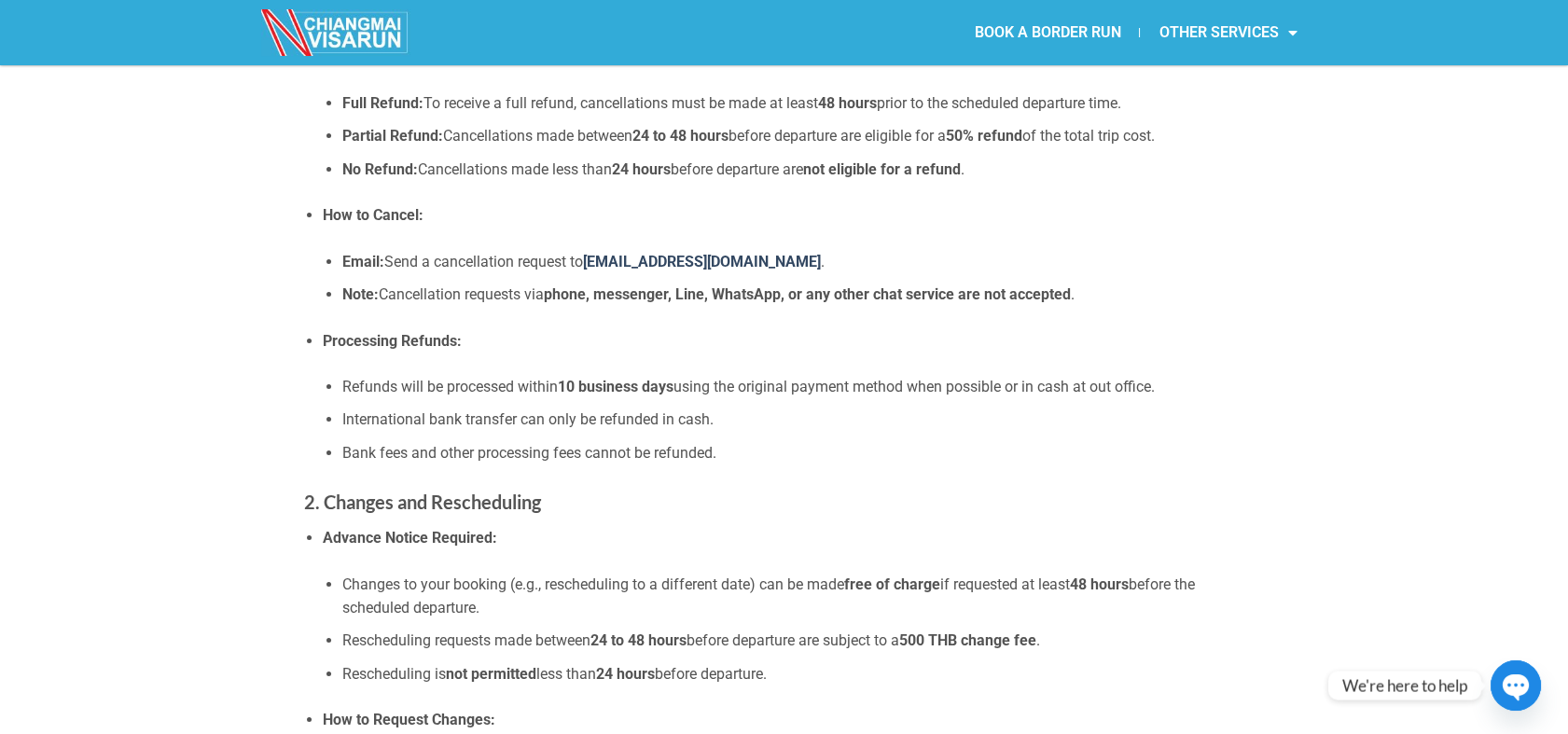
scroll to position [0, 0]
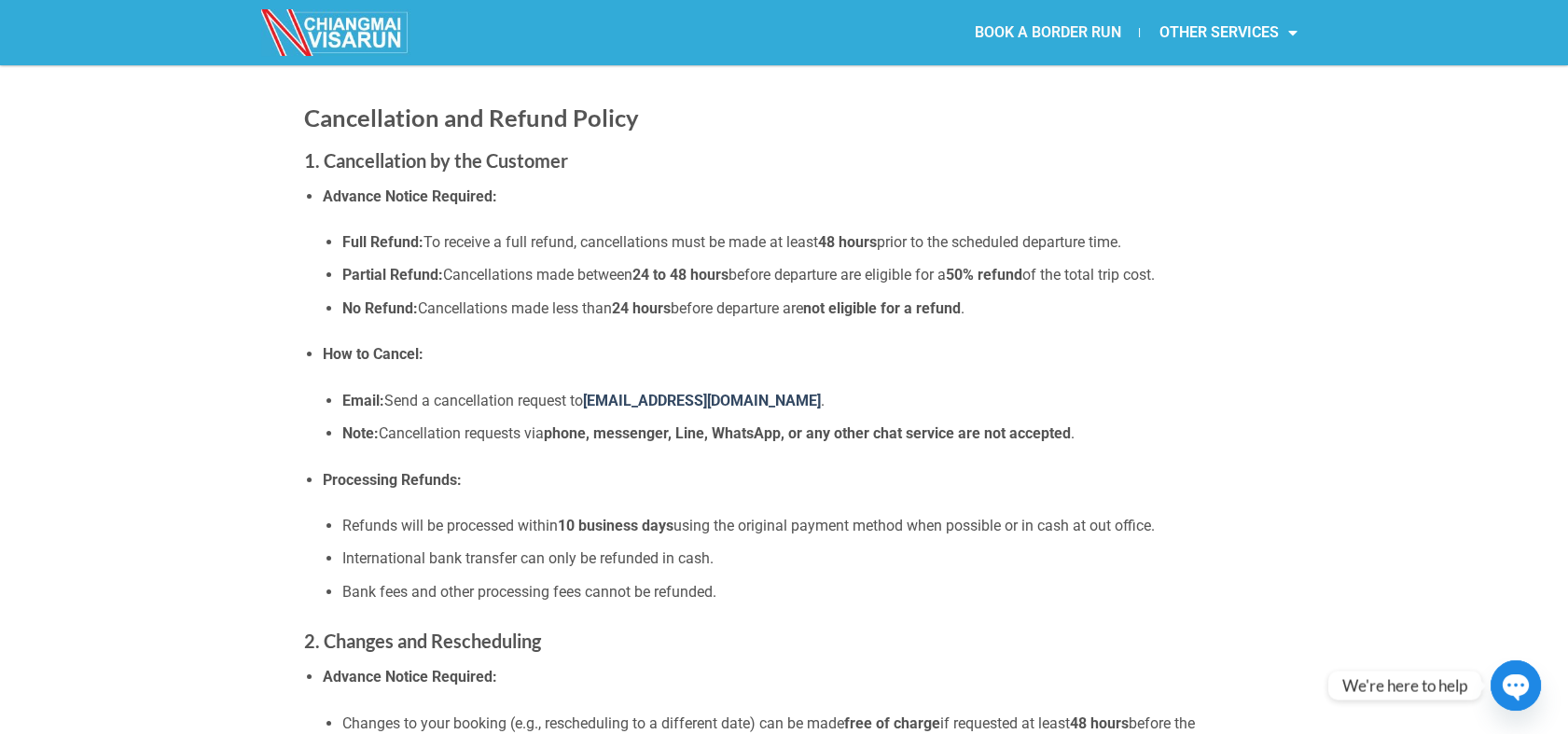
click at [1000, 38] on link "BOOK A BORDER RUN" at bounding box center [1046, 33] width 183 height 43
